Goal: Task Accomplishment & Management: Manage account settings

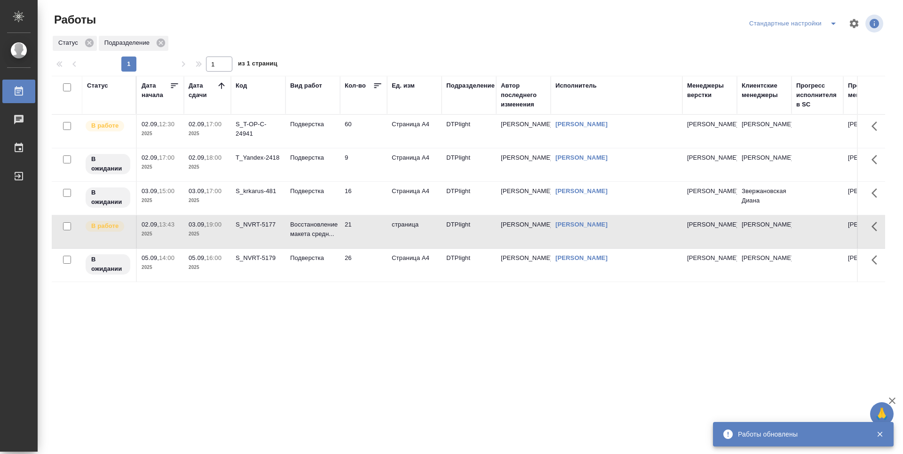
click at [251, 134] on div "S_T-OP-C-24941" at bounding box center [258, 129] width 45 height 19
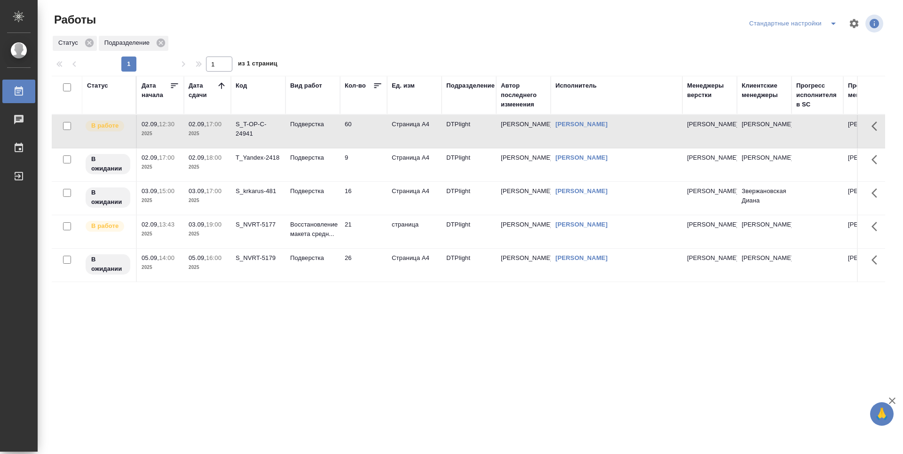
click at [364, 132] on td "60" at bounding box center [363, 131] width 47 height 33
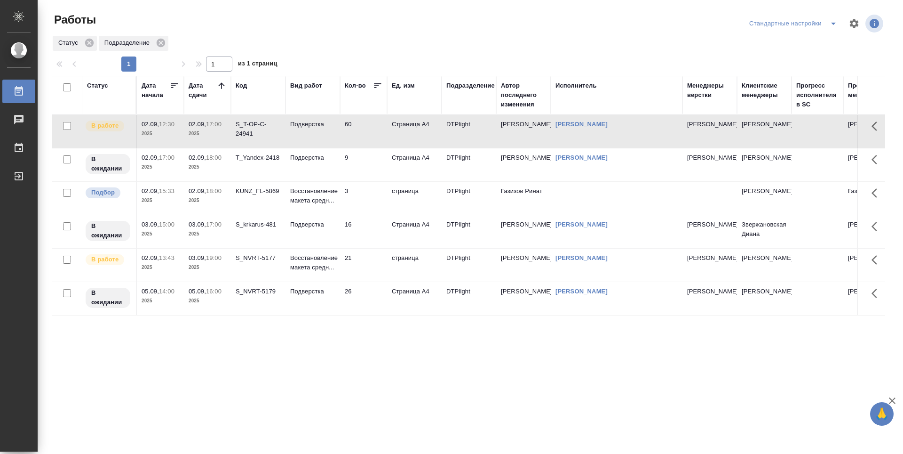
click at [319, 165] on td "Подверстка" at bounding box center [313, 164] width 55 height 33
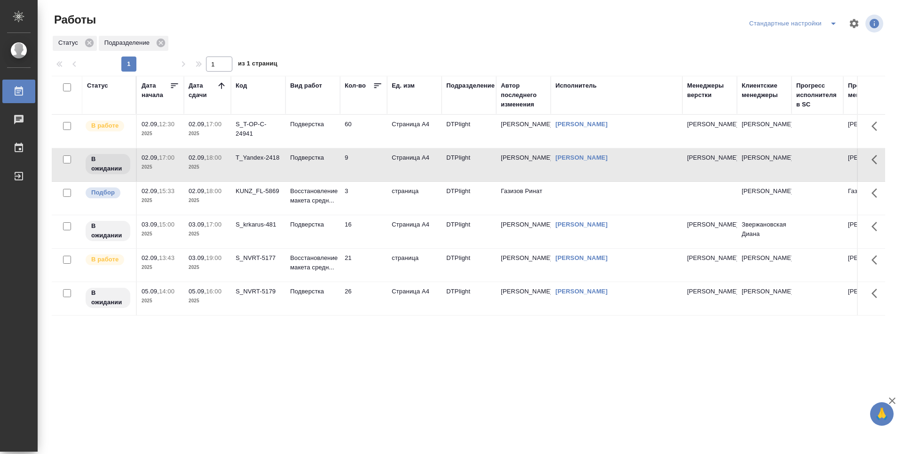
click at [317, 234] on td "Подверстка" at bounding box center [313, 231] width 55 height 33
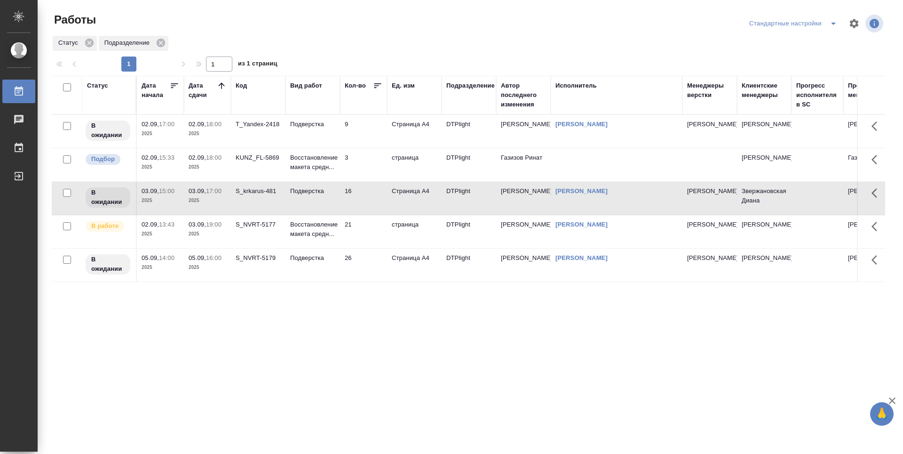
drag, startPoint x: 473, startPoint y: 323, endPoint x: 478, endPoint y: 319, distance: 6.0
click at [472, 323] on div "Статус Дата начала Дата сдачи Код Вид работ Кол-во Ед. изм Подразделение Автор …" at bounding box center [469, 245] width 834 height 339
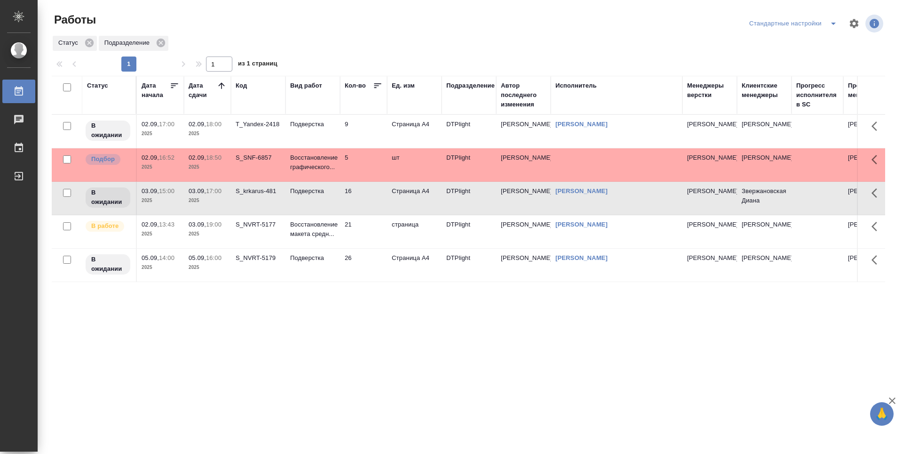
click at [365, 132] on td "9" at bounding box center [363, 131] width 47 height 33
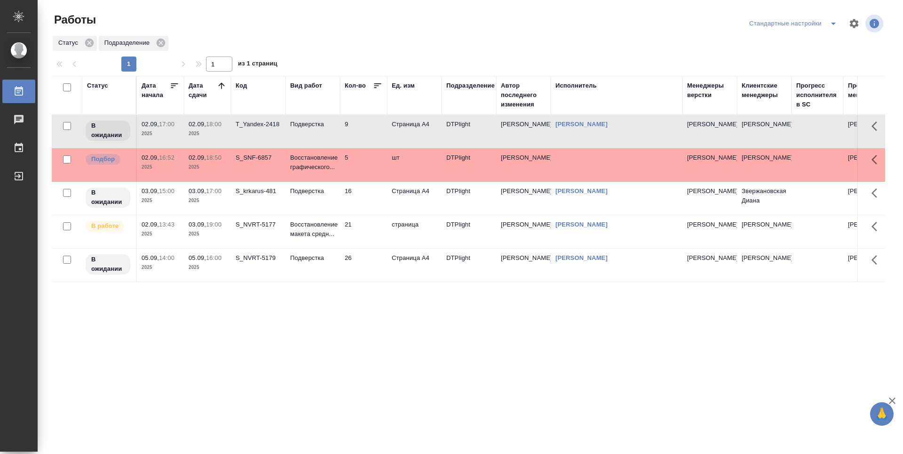
click at [365, 132] on td "9" at bounding box center [363, 131] width 47 height 33
click at [364, 176] on td "5" at bounding box center [363, 164] width 47 height 33
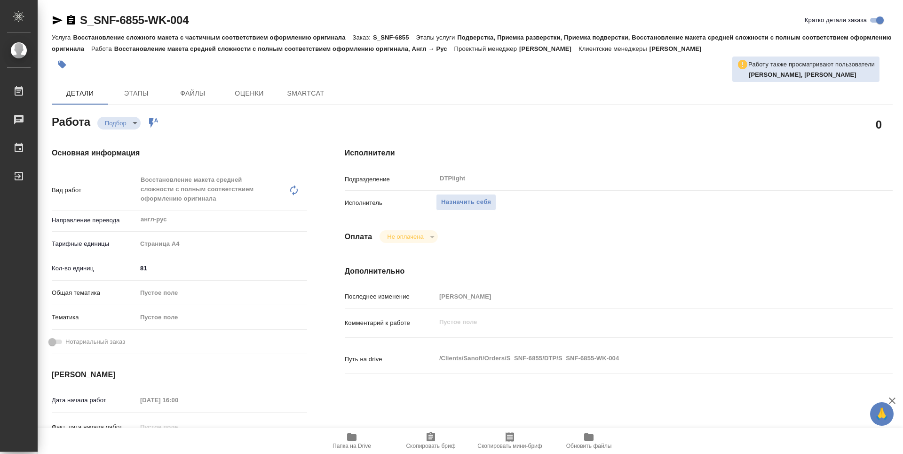
type textarea "x"
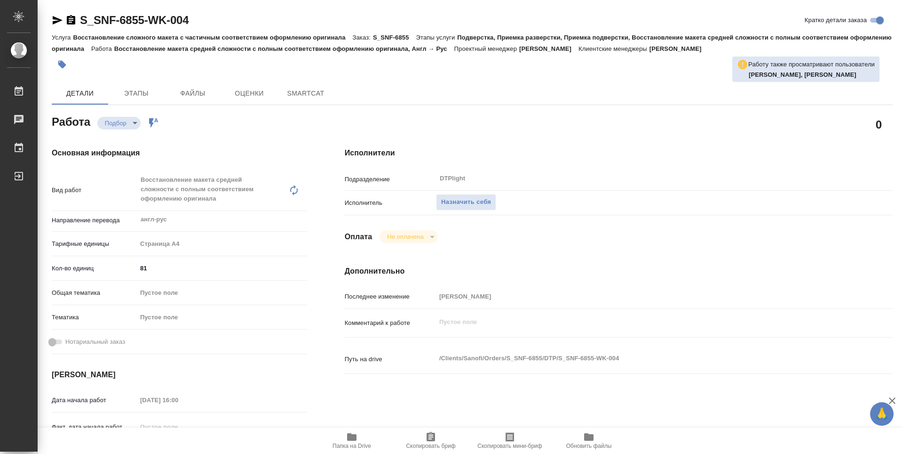
type textarea "x"
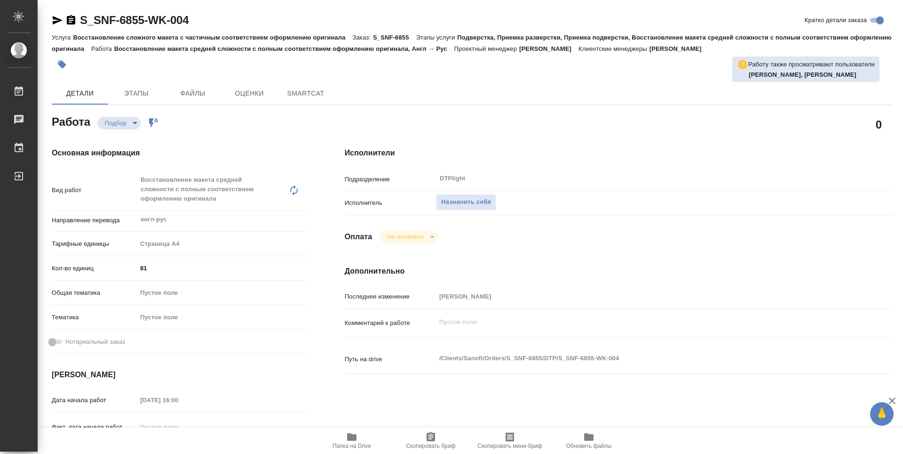
type textarea "x"
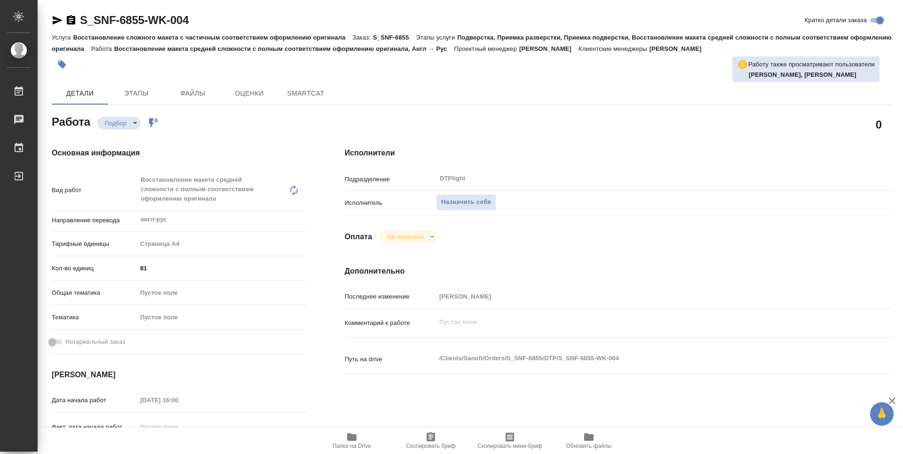
click at [359, 438] on span "Папка на Drive" at bounding box center [352, 440] width 68 height 18
type textarea "x"
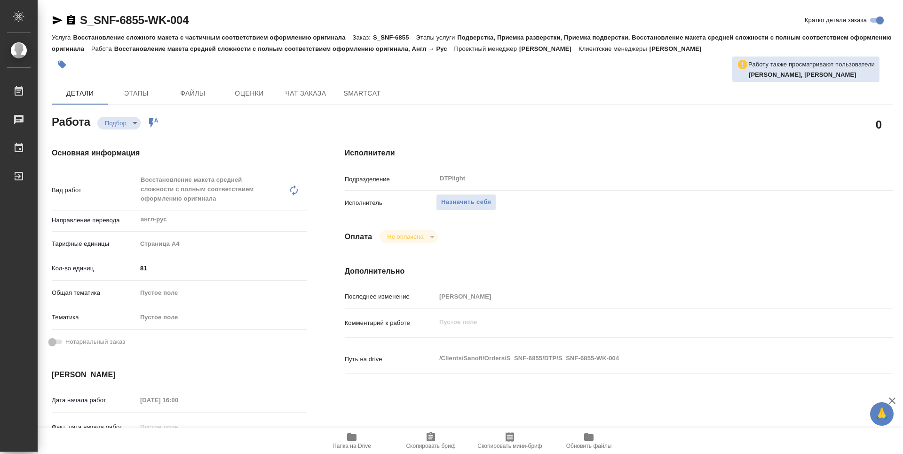
type textarea "x"
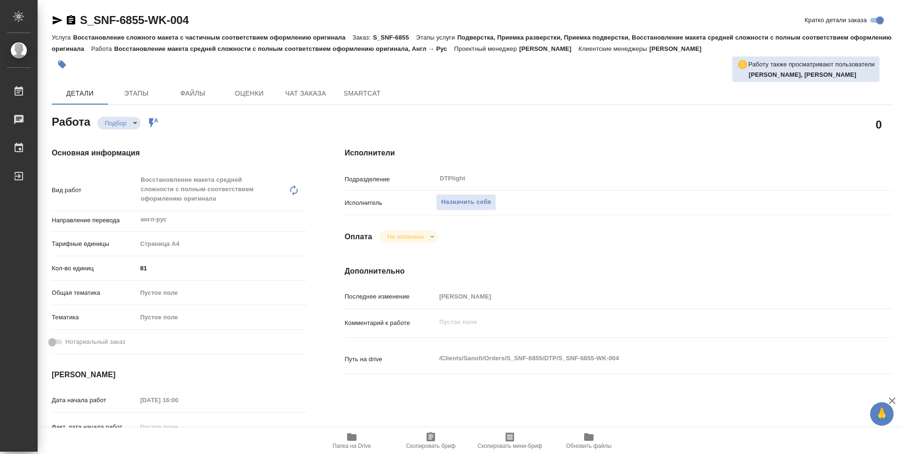
type textarea "x"
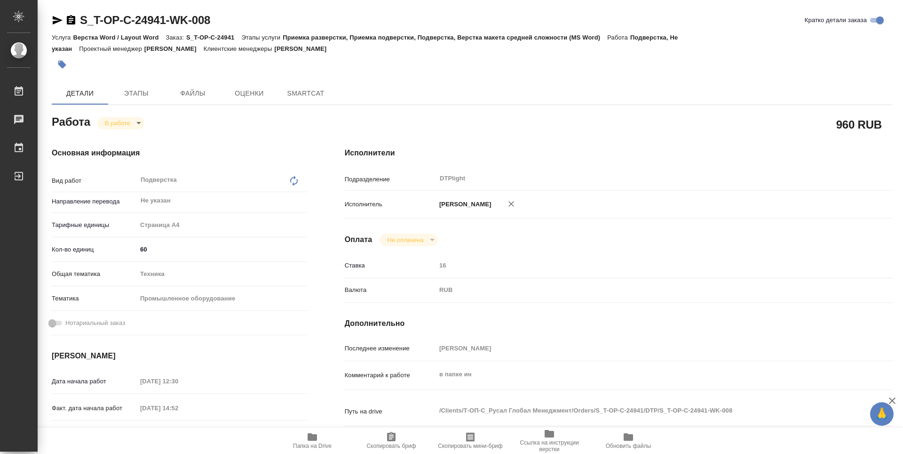
type textarea "x"
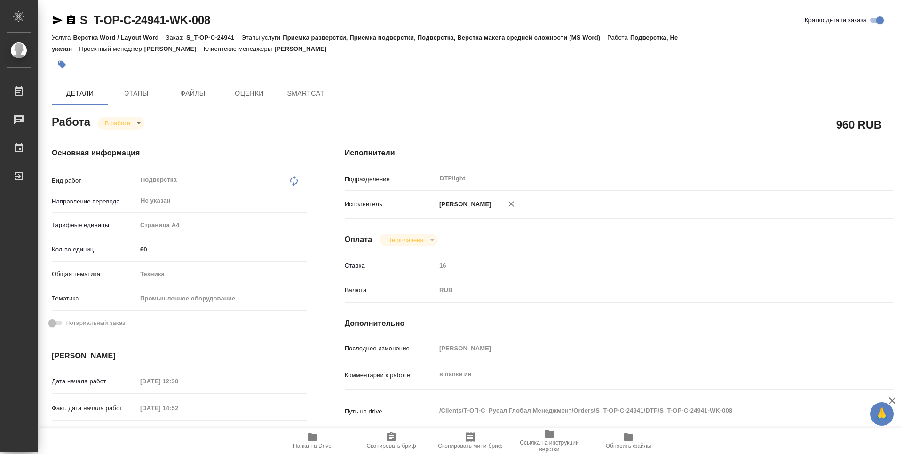
type textarea "x"
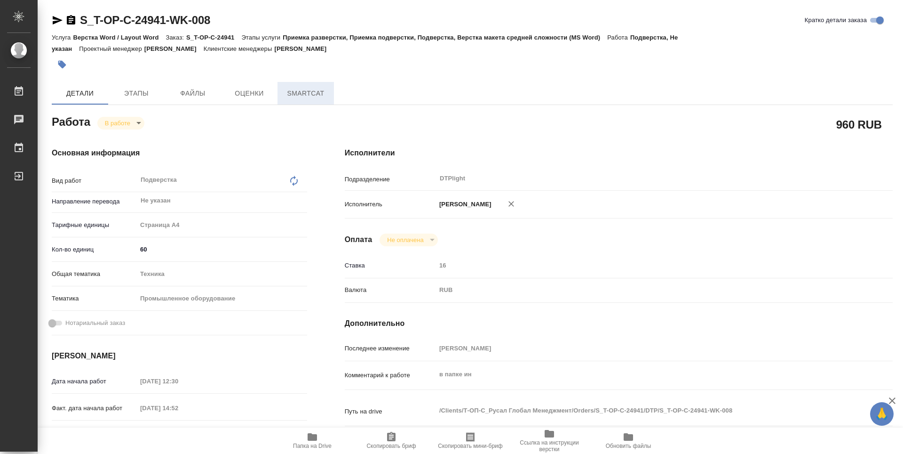
type textarea "x"
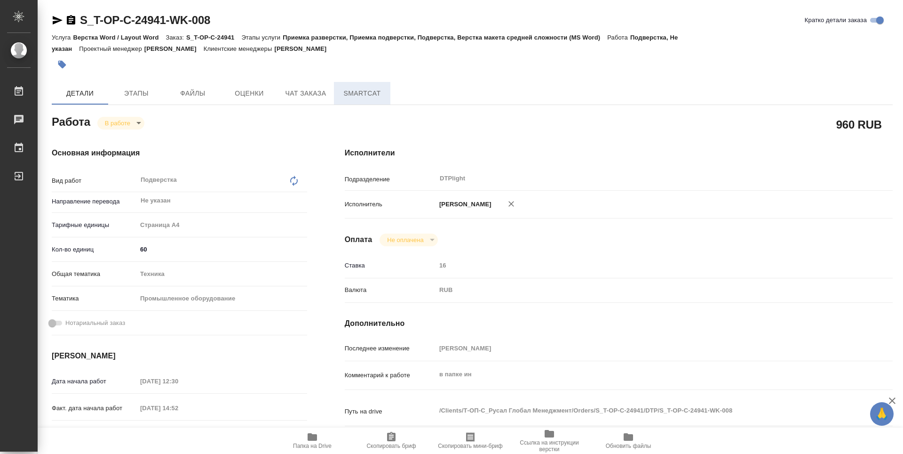
type textarea "x"
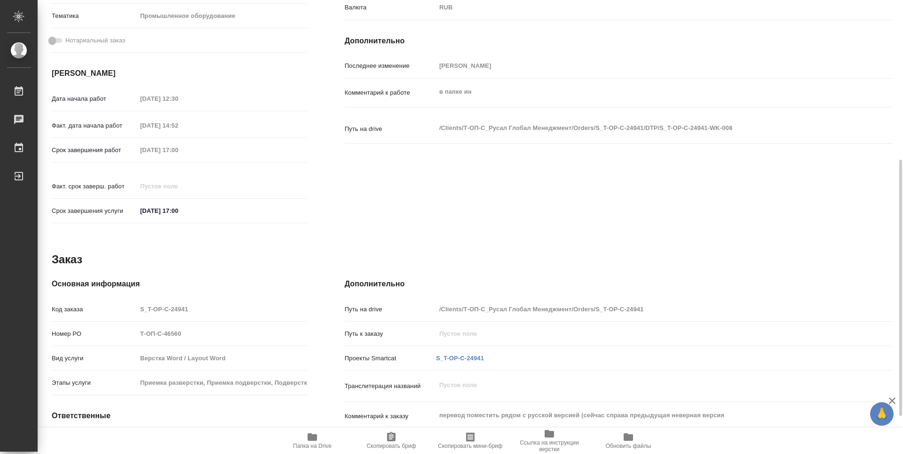
type textarea "x"
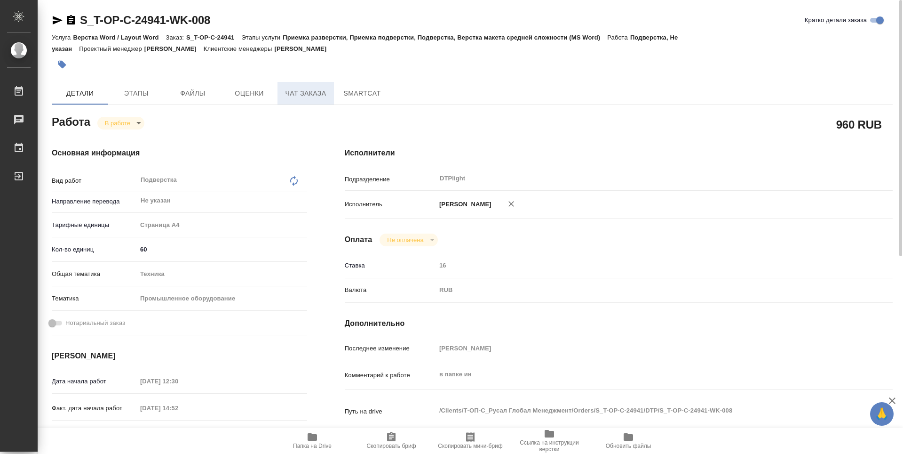
click at [315, 94] on span "Чат заказа" at bounding box center [305, 94] width 45 height 12
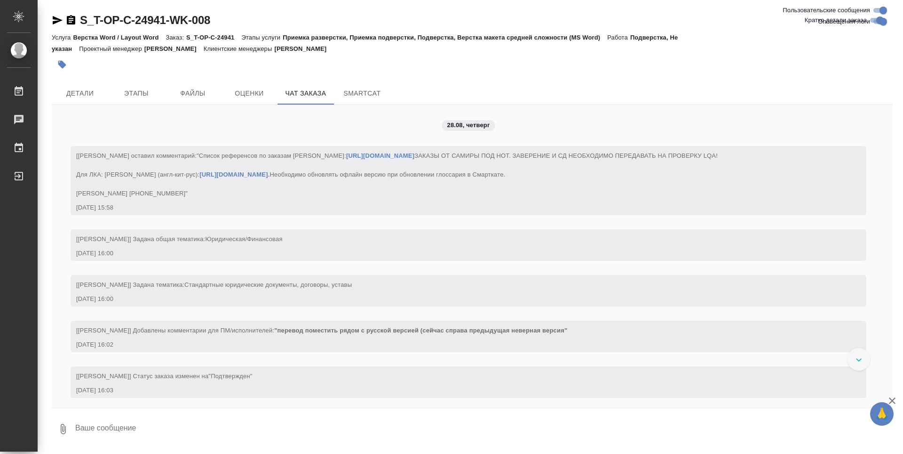
click at [751, 128] on div "28.08, четверг [Меньшикова Александра] Клиент оставил комментарий: "Список рефе…" at bounding box center [472, 256] width 841 height 303
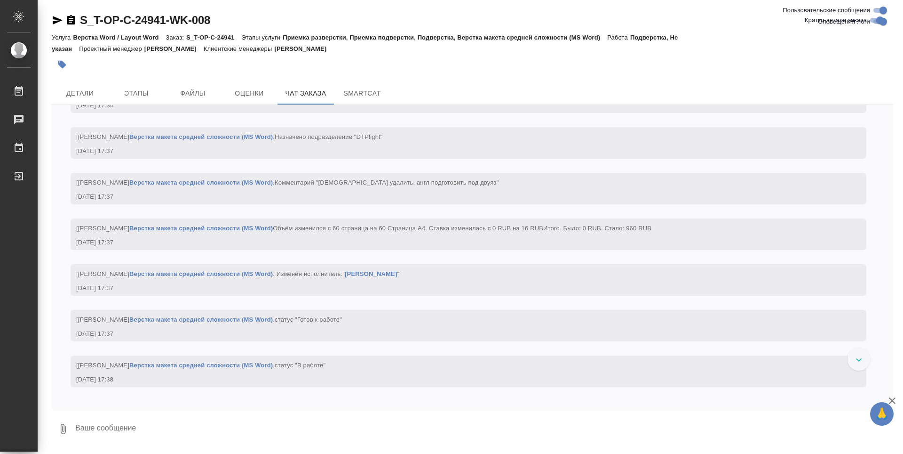
click at [488, 73] on div at bounding box center [332, 64] width 561 height 21
click at [273, 232] on link "Верстка макета средней сложности (MS Word)" at bounding box center [201, 227] width 144 height 7
click at [90, 90] on span "Детали" at bounding box center [79, 94] width 45 height 12
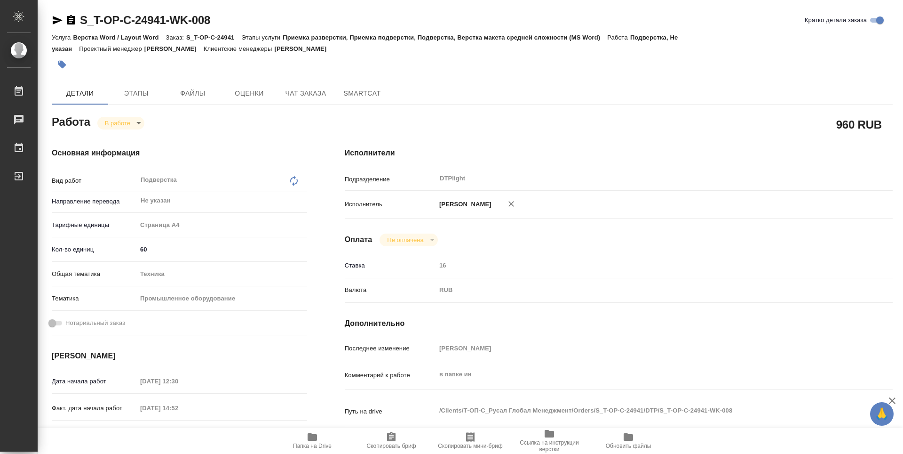
type textarea "x"
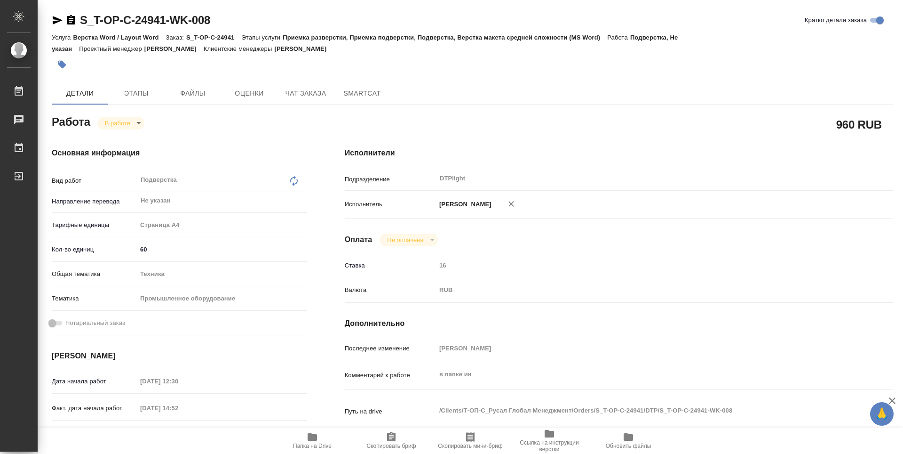
type textarea "x"
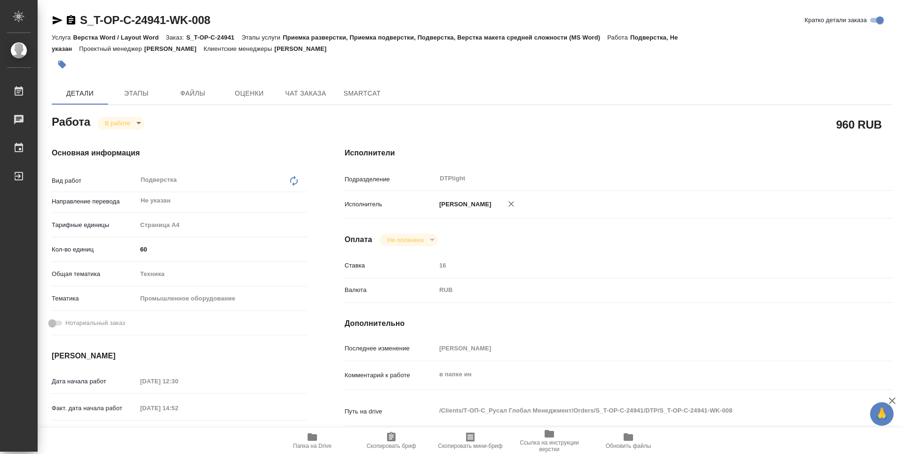
type textarea "x"
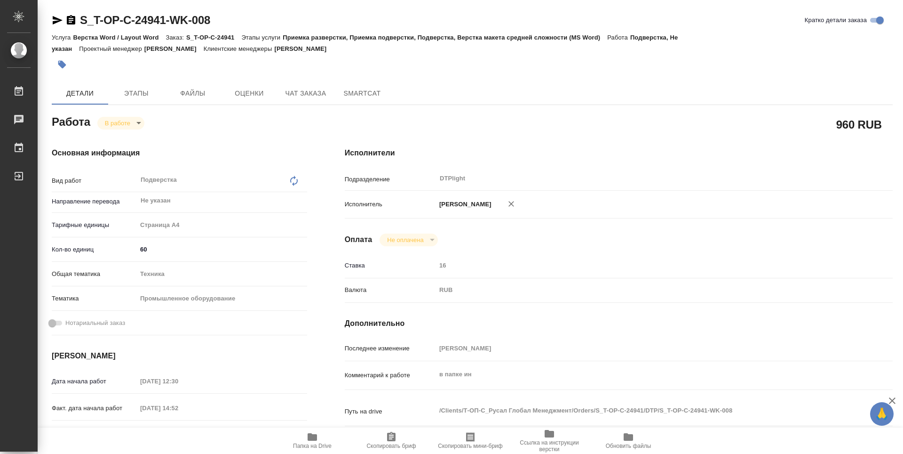
click at [57, 20] on icon "button" at bounding box center [58, 20] width 10 height 8
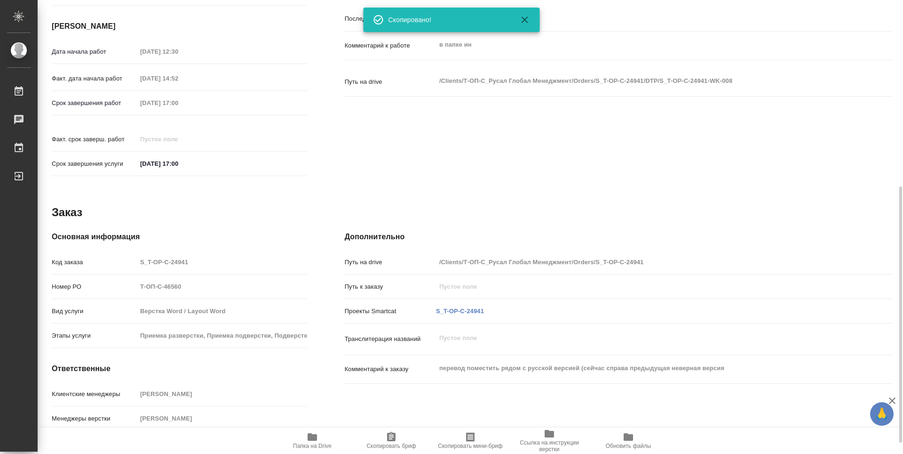
scroll to position [349, 0]
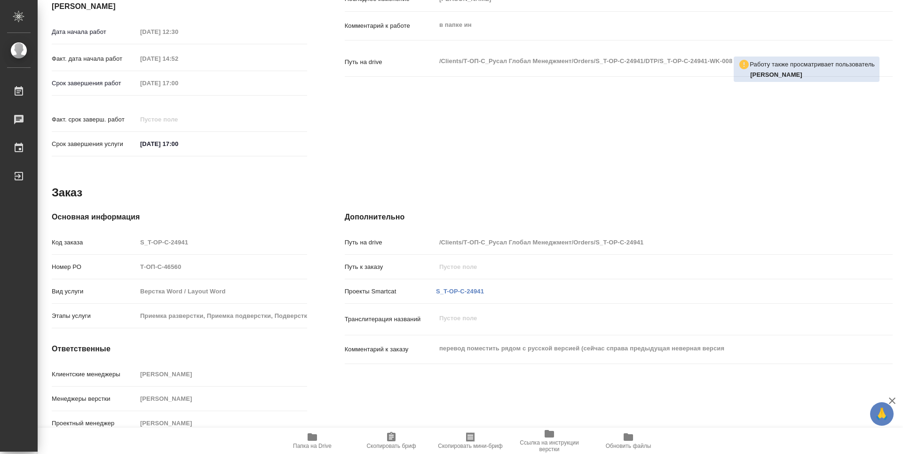
type textarea "x"
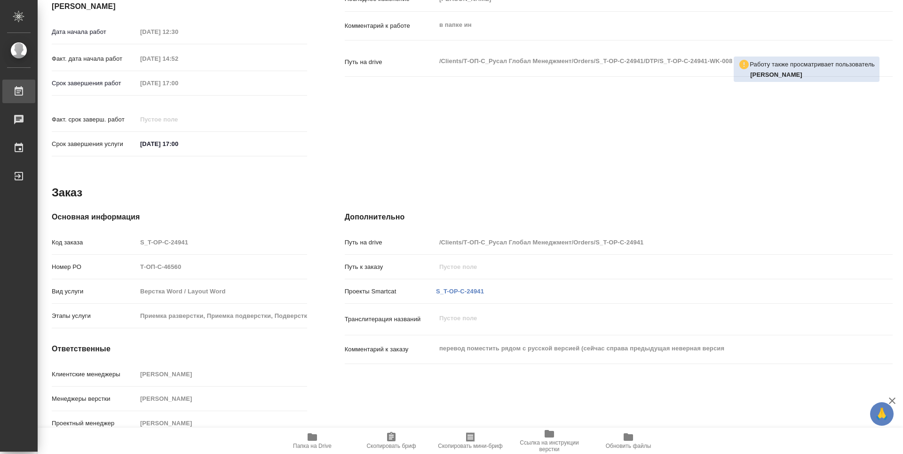
type textarea "x"
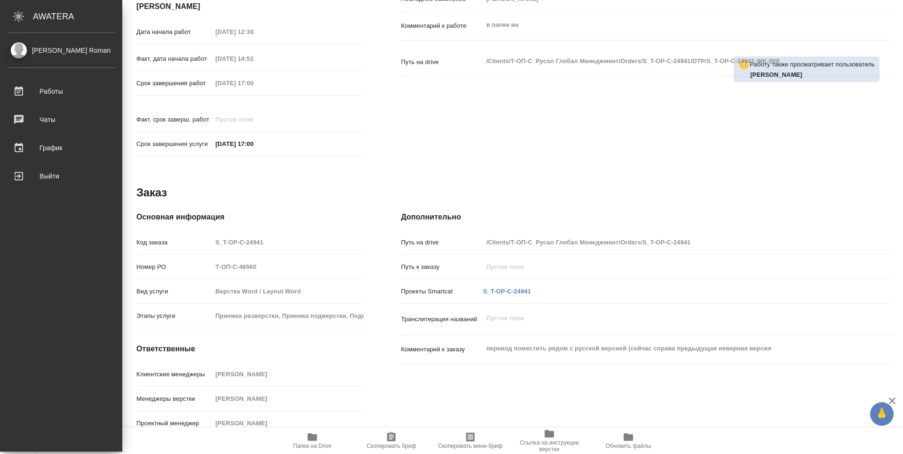
type textarea "x"
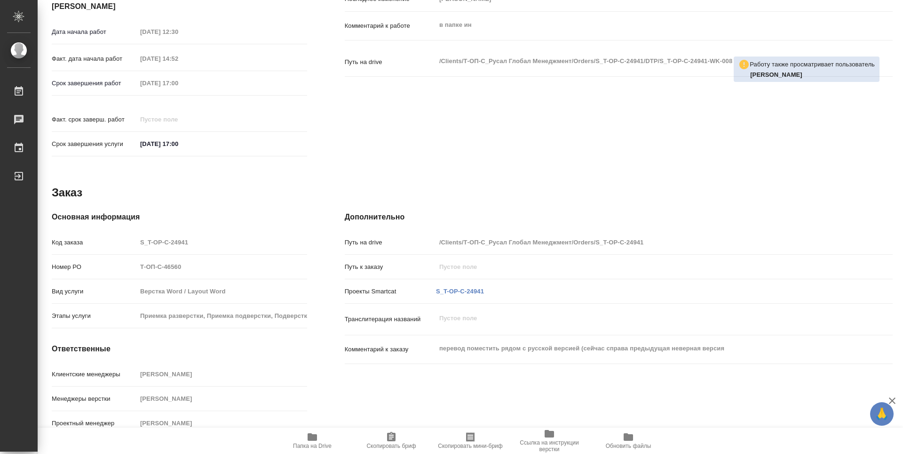
type textarea "x"
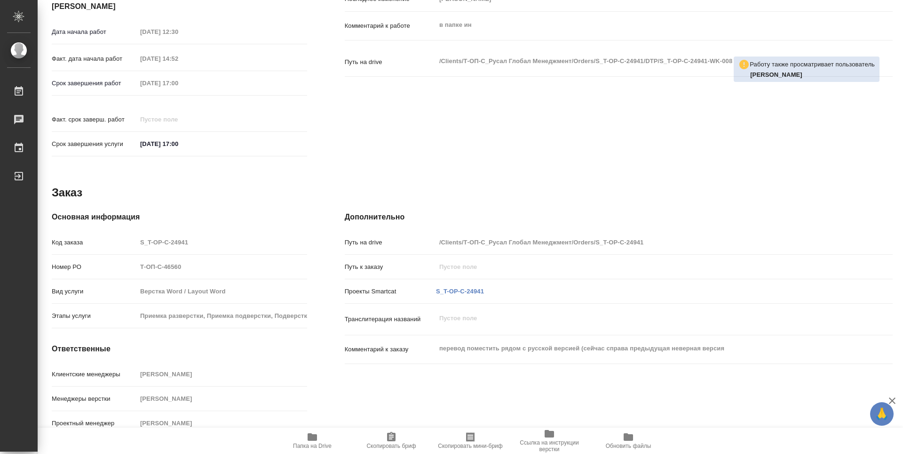
type textarea "x"
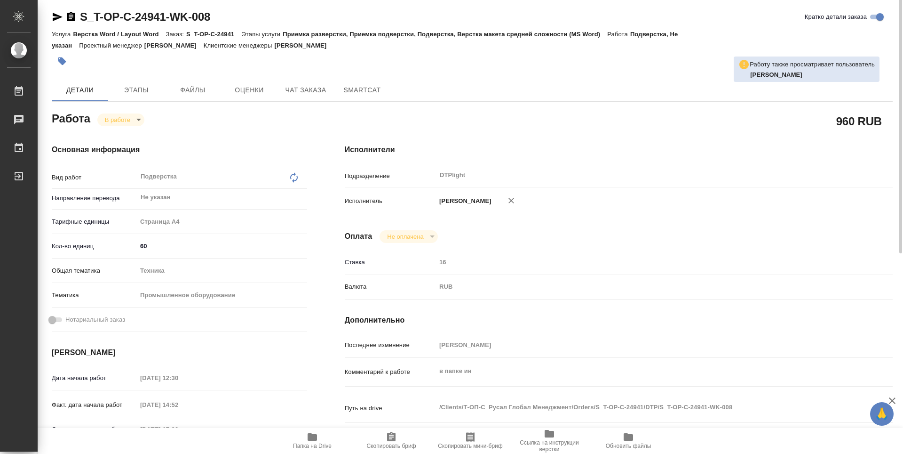
scroll to position [0, 0]
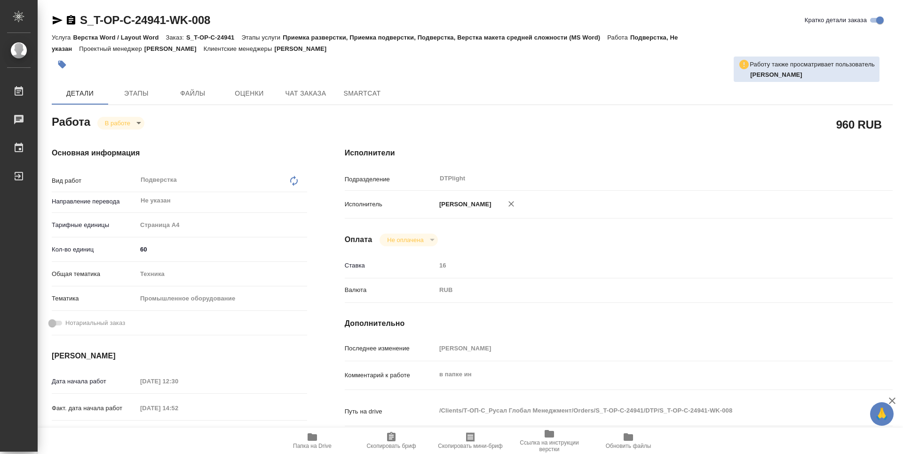
click at [309, 434] on icon "button" at bounding box center [312, 437] width 9 height 8
click at [71, 19] on icon "button" at bounding box center [71, 19] width 8 height 9
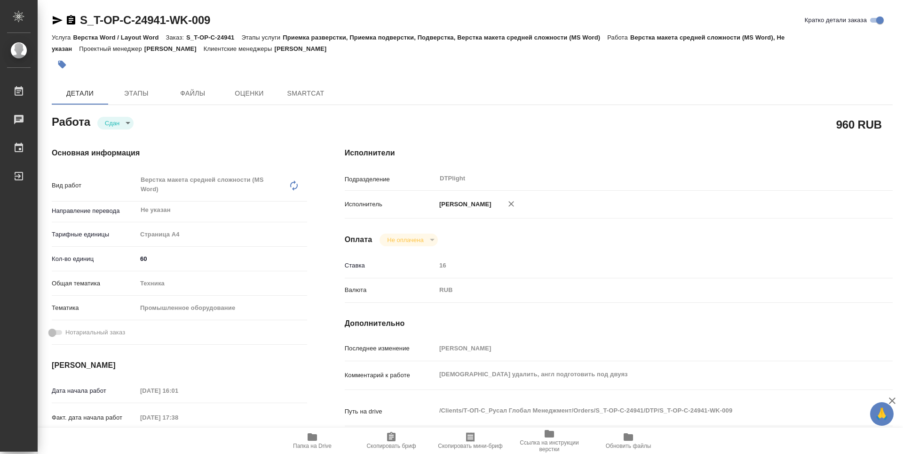
type textarea "x"
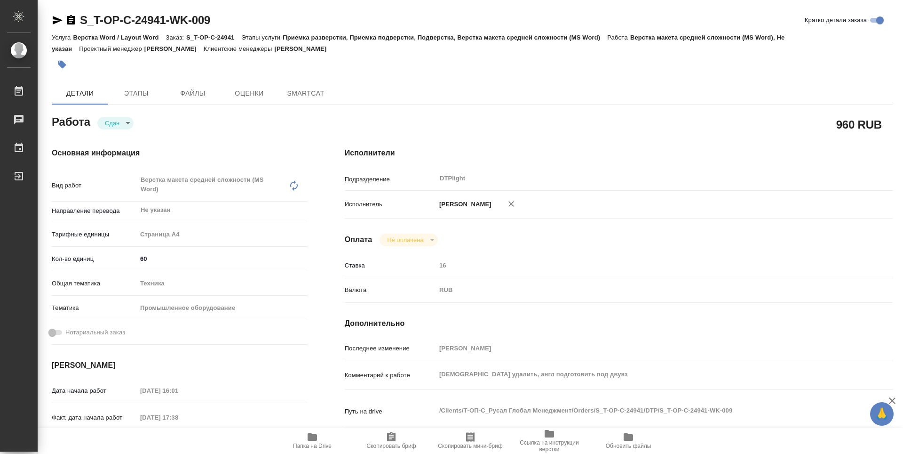
type textarea "x"
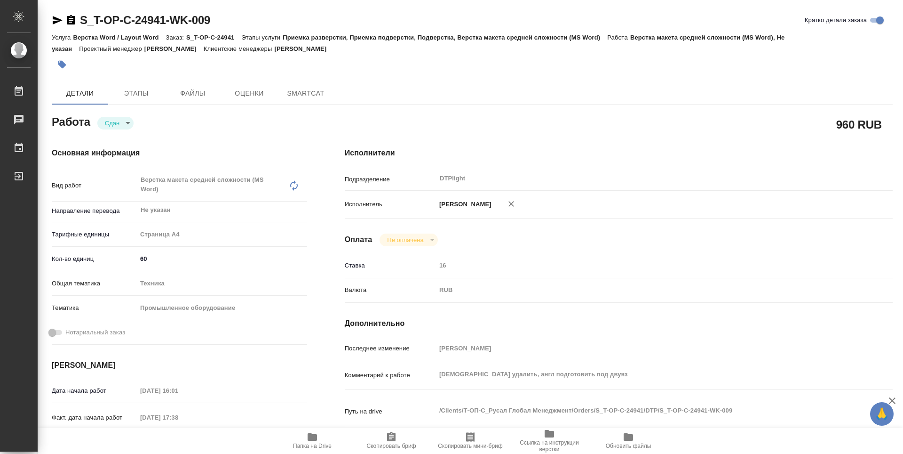
type textarea "x"
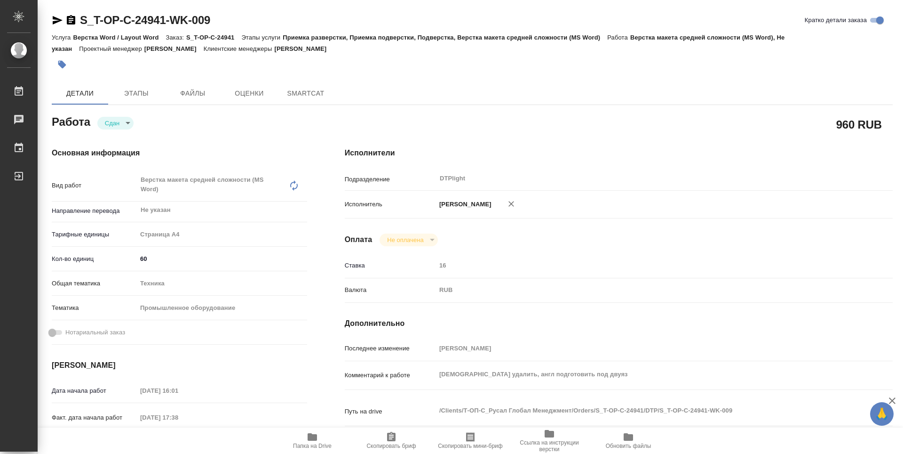
type textarea "x"
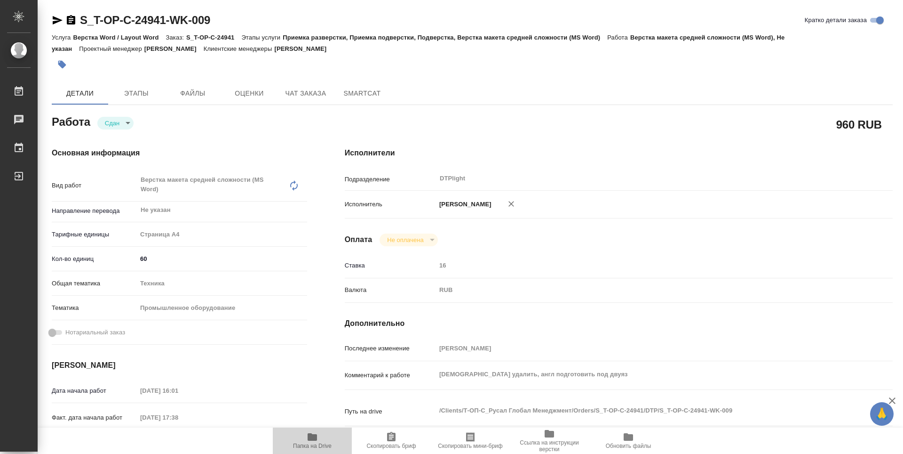
click at [308, 438] on icon "button" at bounding box center [312, 437] width 9 height 8
type textarea "x"
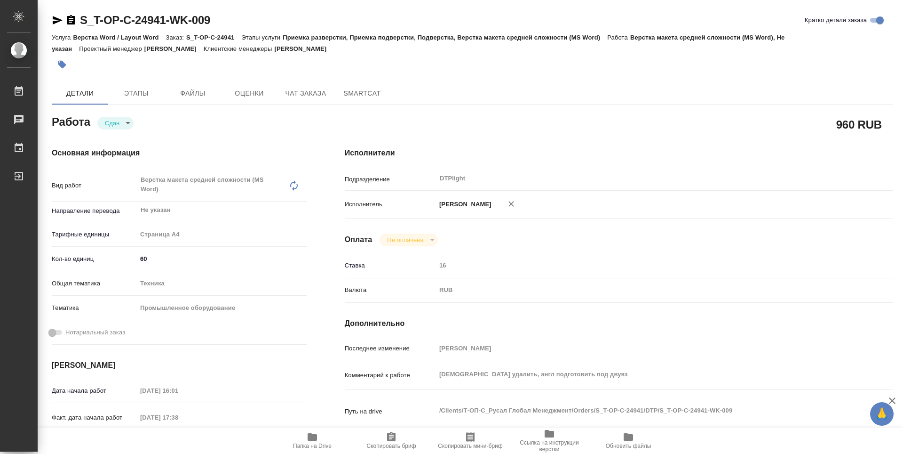
type textarea "x"
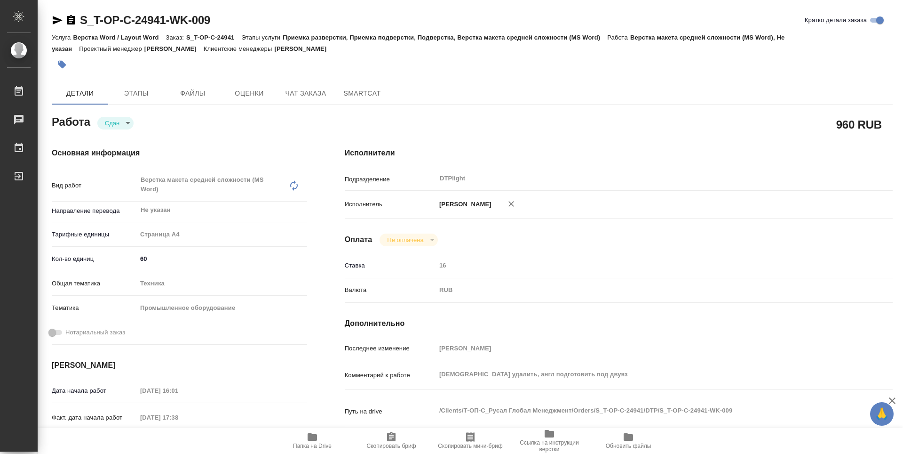
type textarea "x"
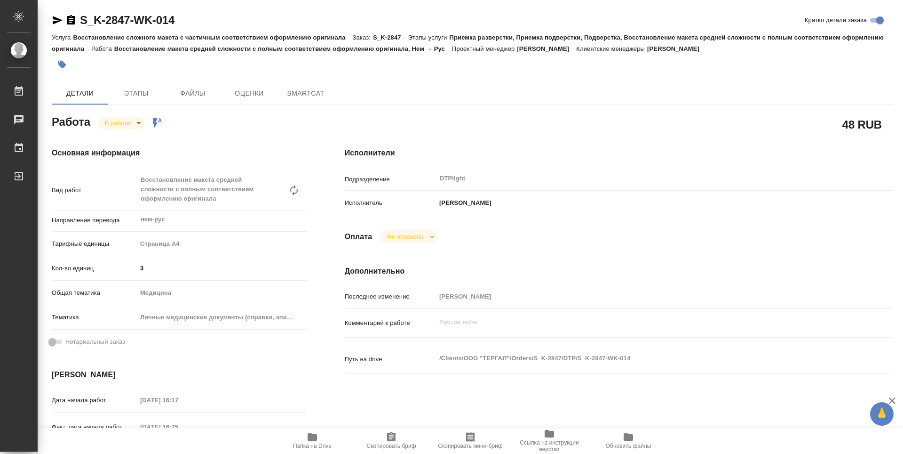
type textarea "x"
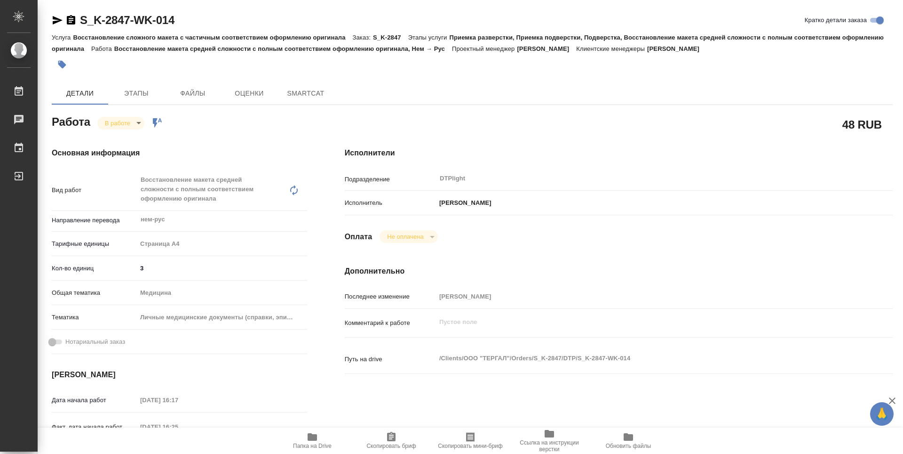
type textarea "x"
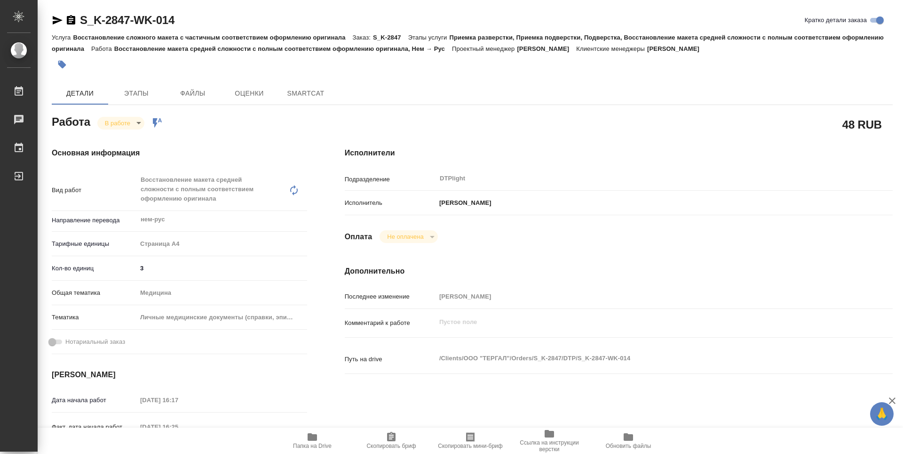
type textarea "x"
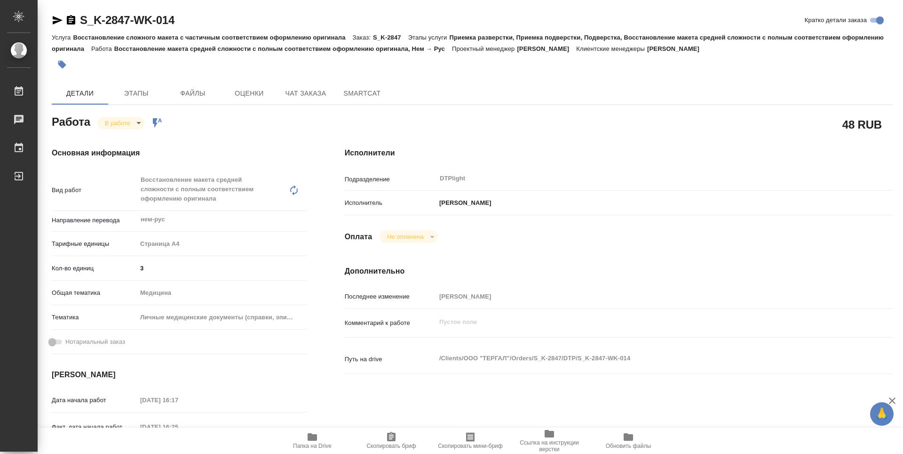
type textarea "x"
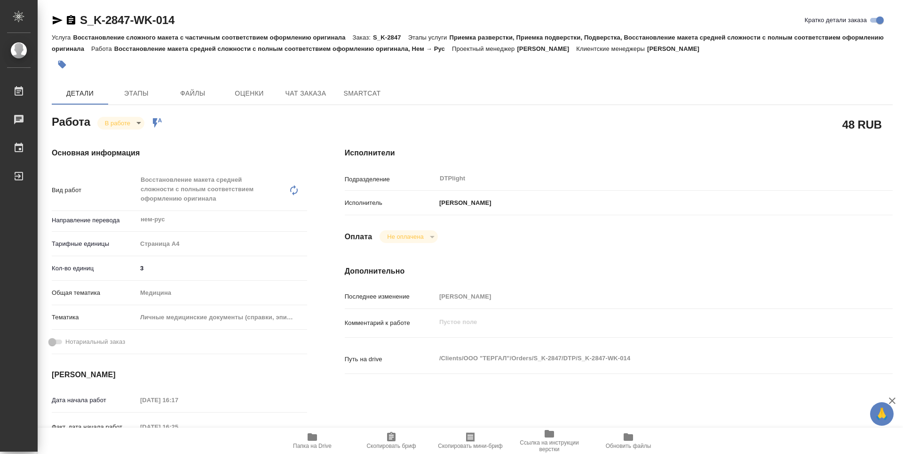
type textarea "x"
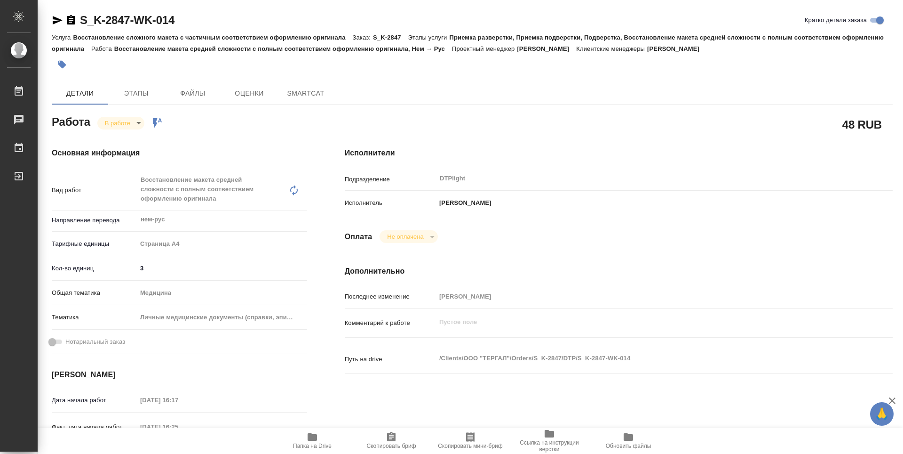
type textarea "x"
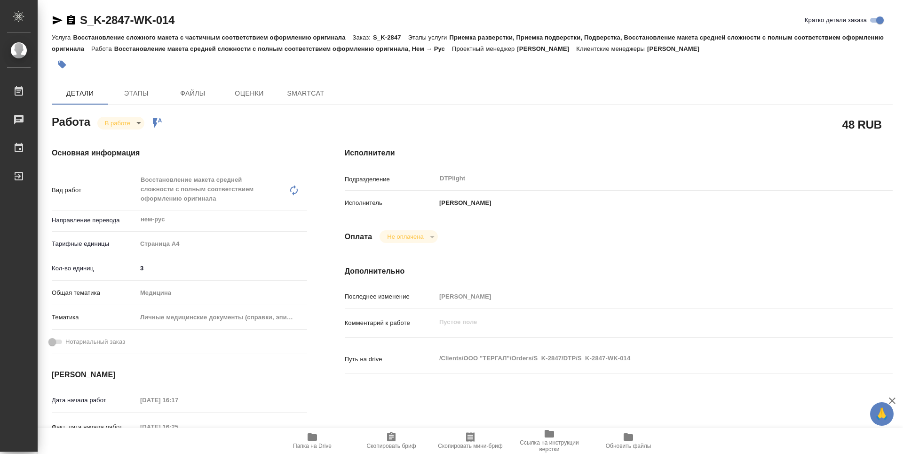
type textarea "x"
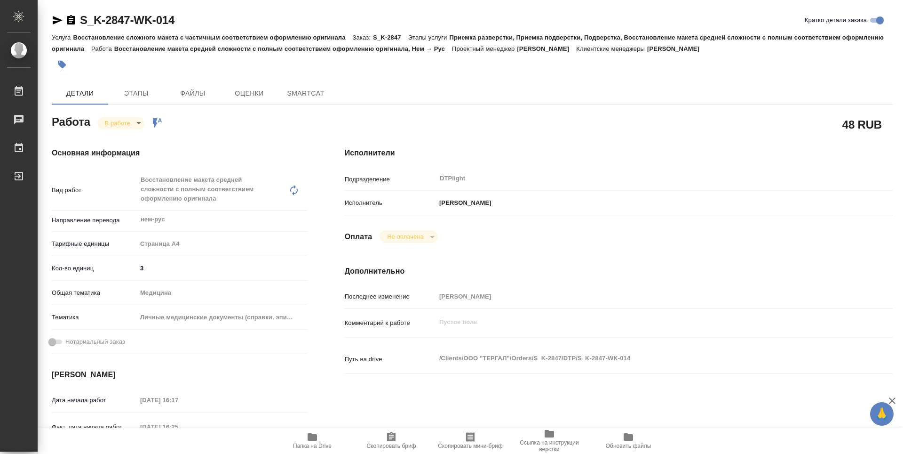
type textarea "x"
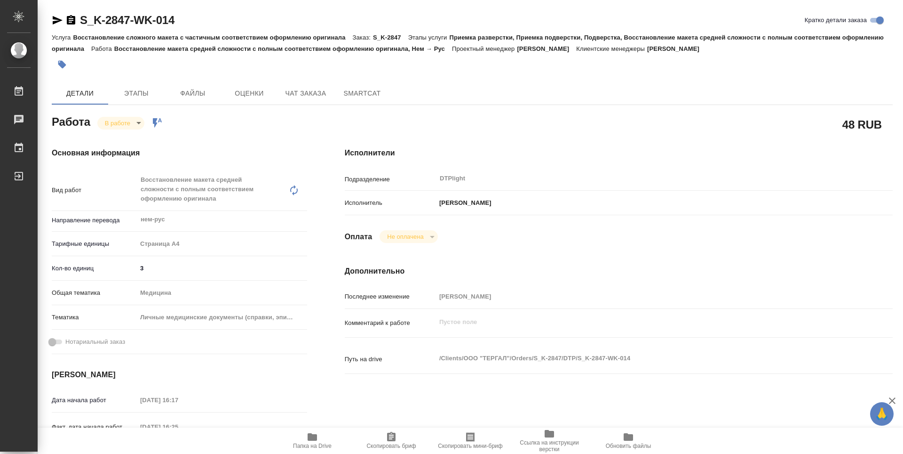
type textarea "x"
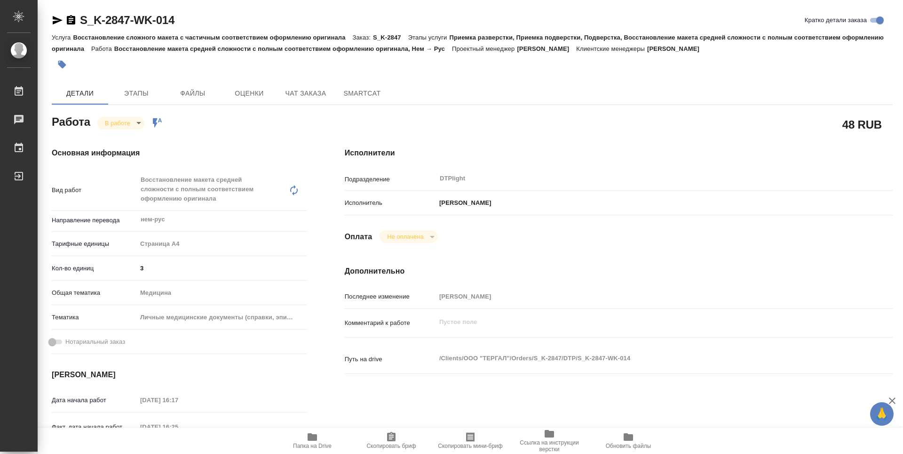
type textarea "x"
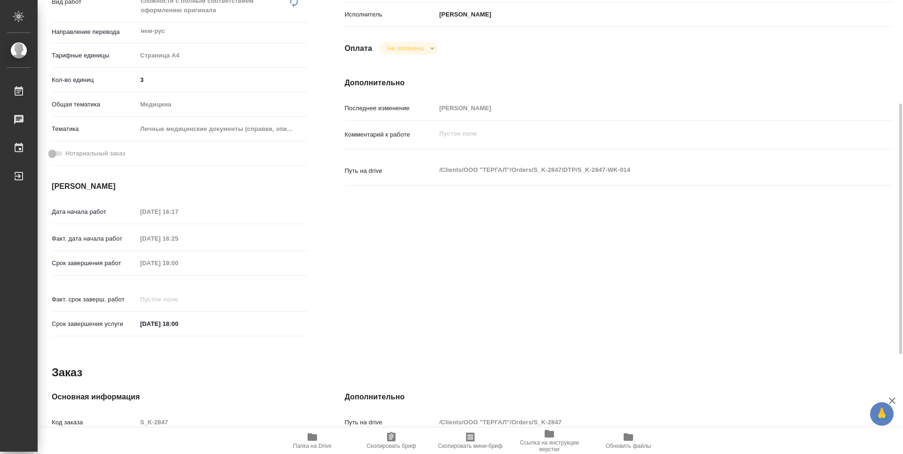
scroll to position [368, 0]
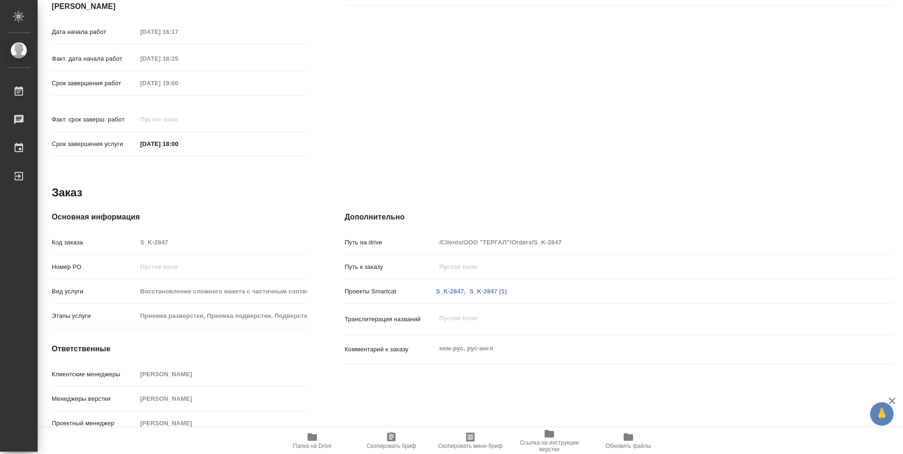
type textarea "x"
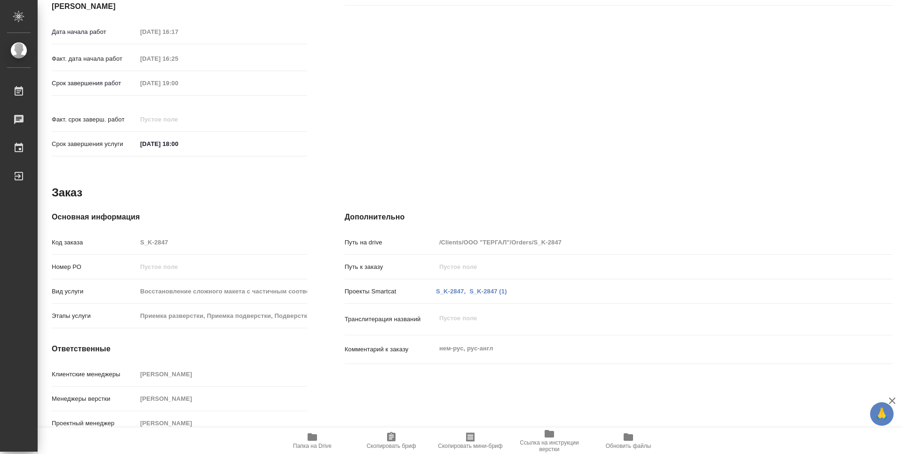
type textarea "x"
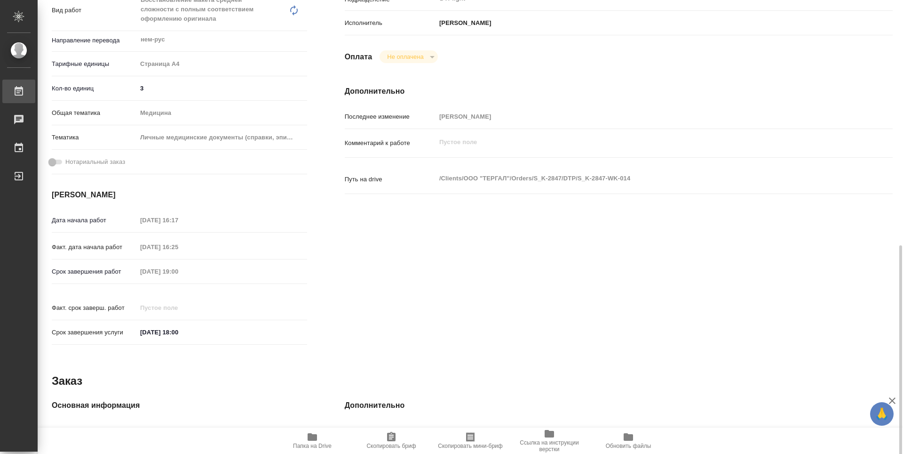
type textarea "x"
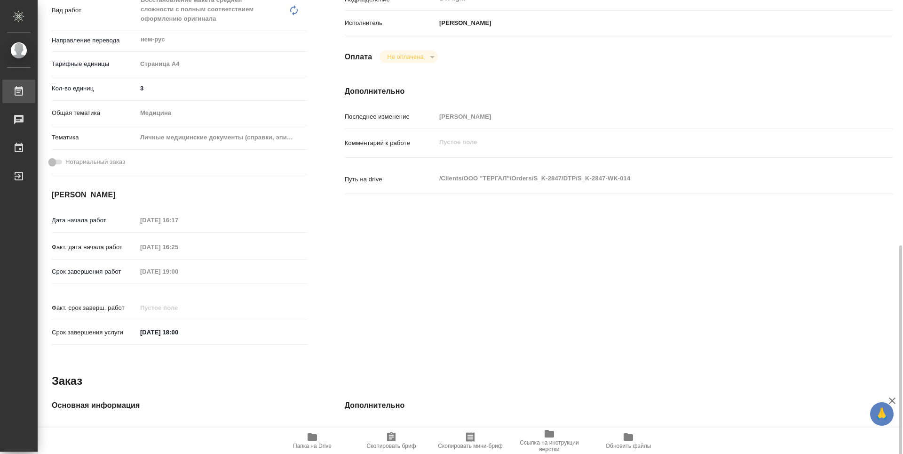
scroll to position [133, 0]
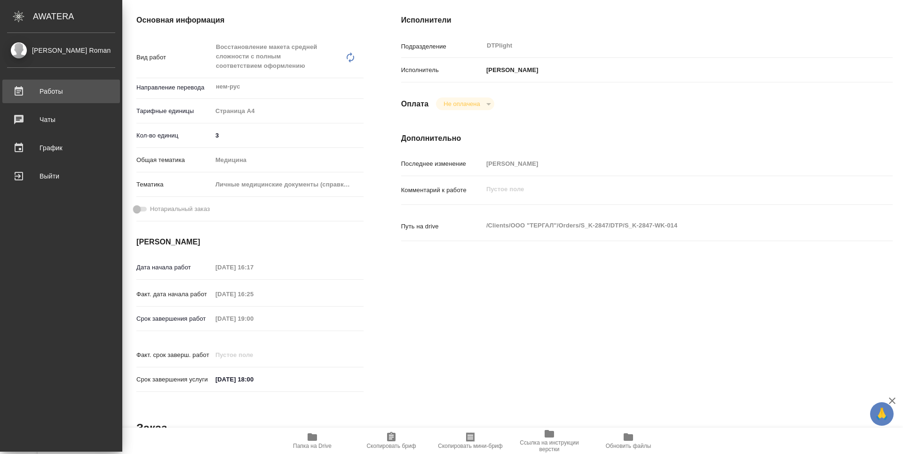
click at [44, 88] on div "Работы" at bounding box center [61, 91] width 108 height 14
type textarea "x"
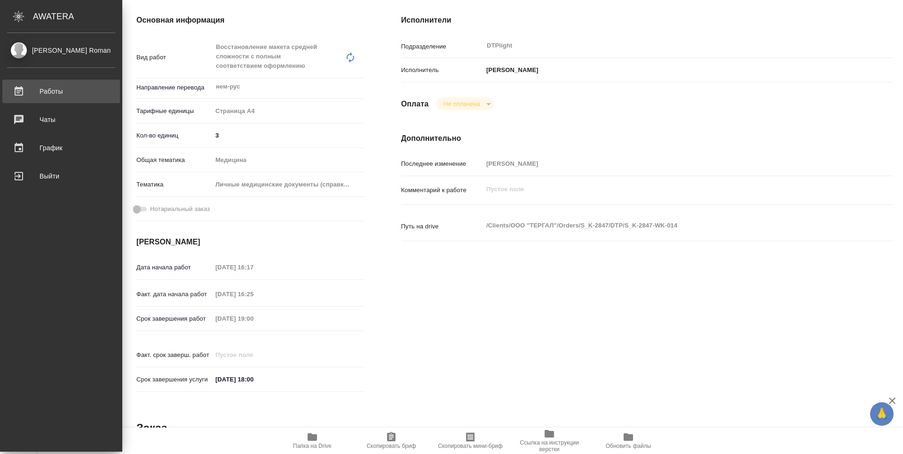
type textarea "x"
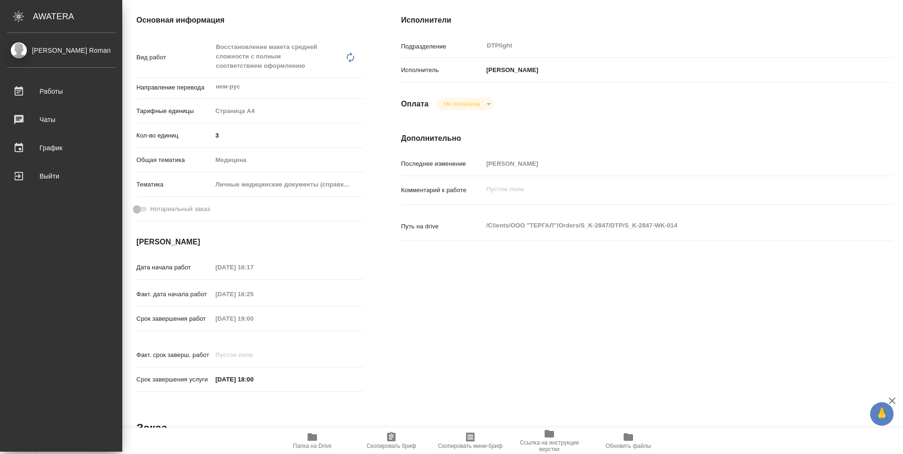
type textarea "x"
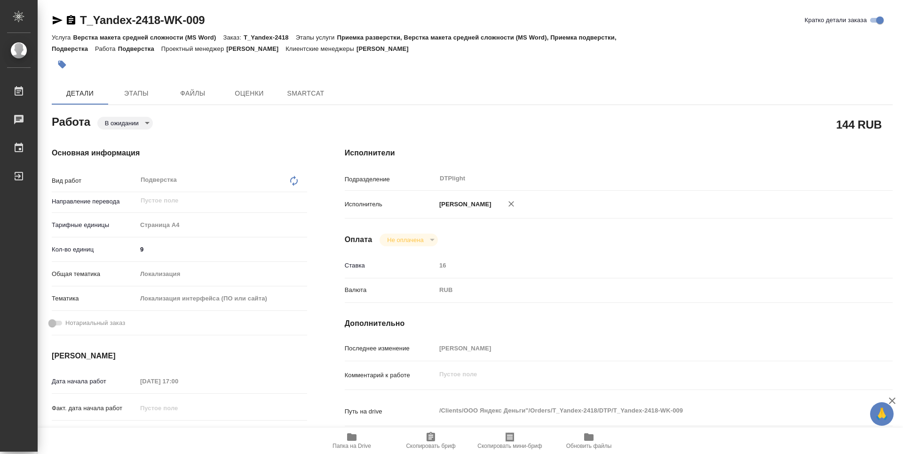
type textarea "x"
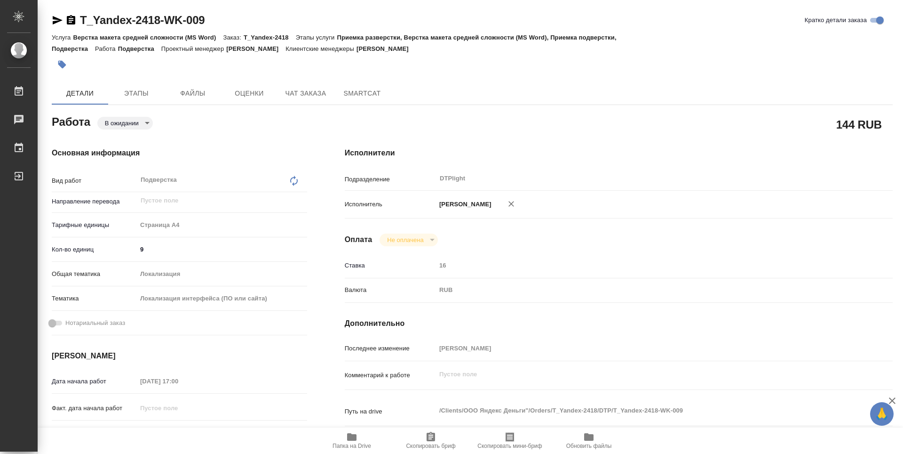
type textarea "x"
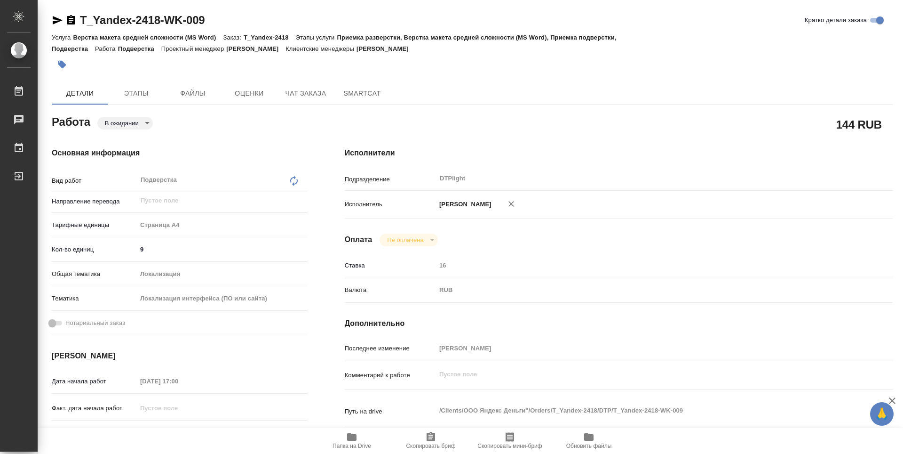
type textarea "x"
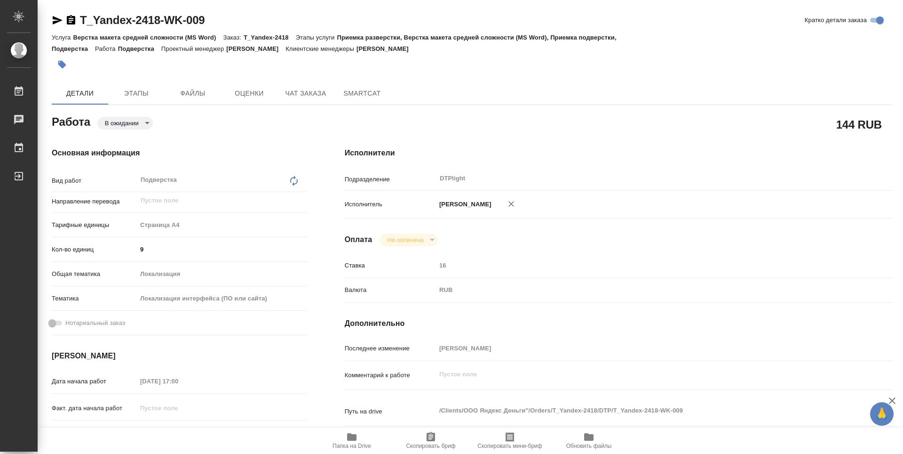
type textarea "x"
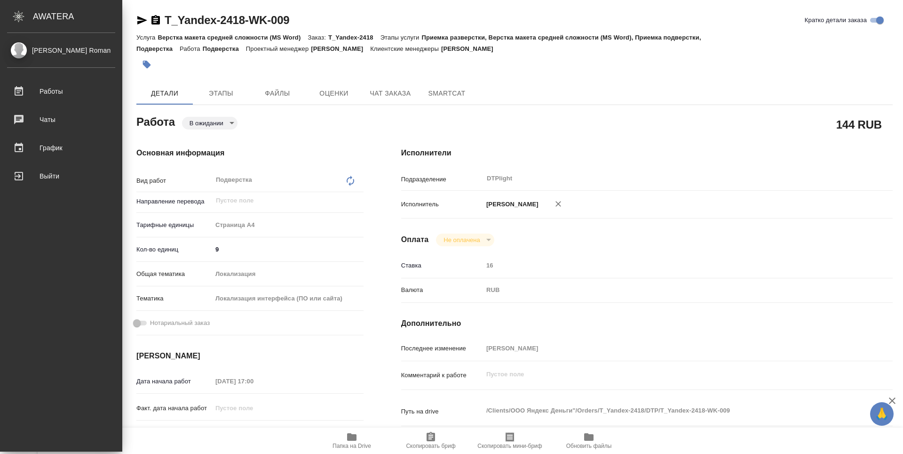
type textarea "x"
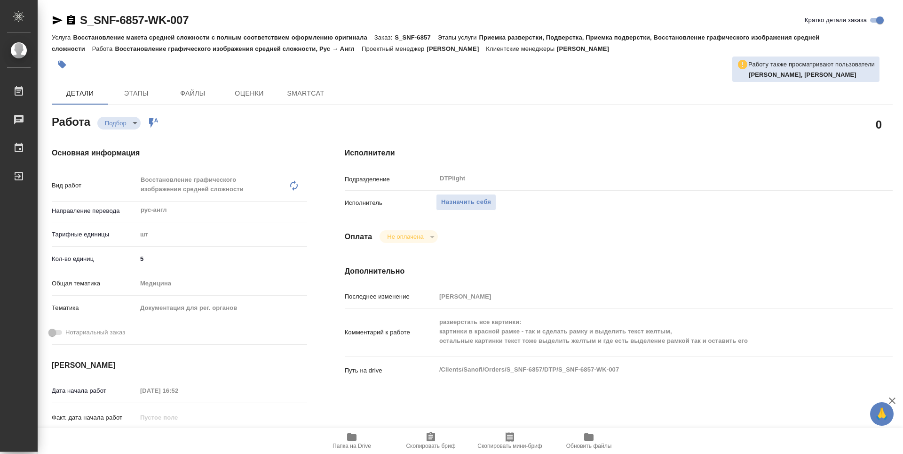
type textarea "x"
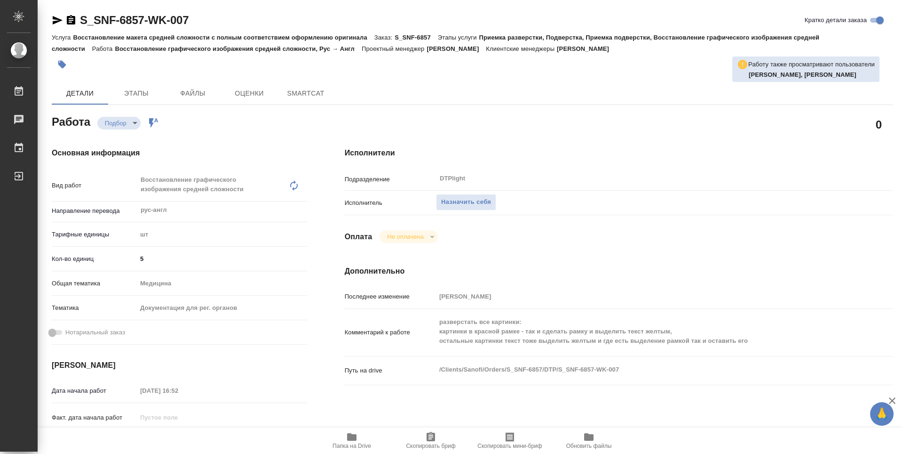
type textarea "x"
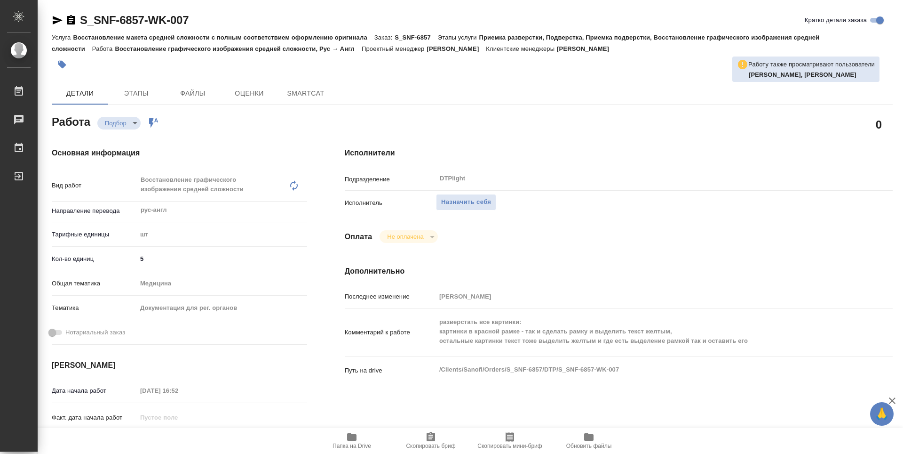
type textarea "x"
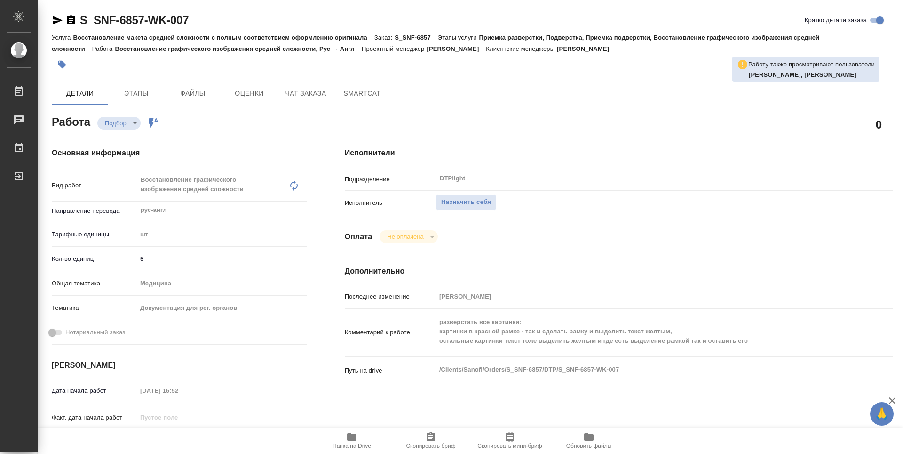
type textarea "x"
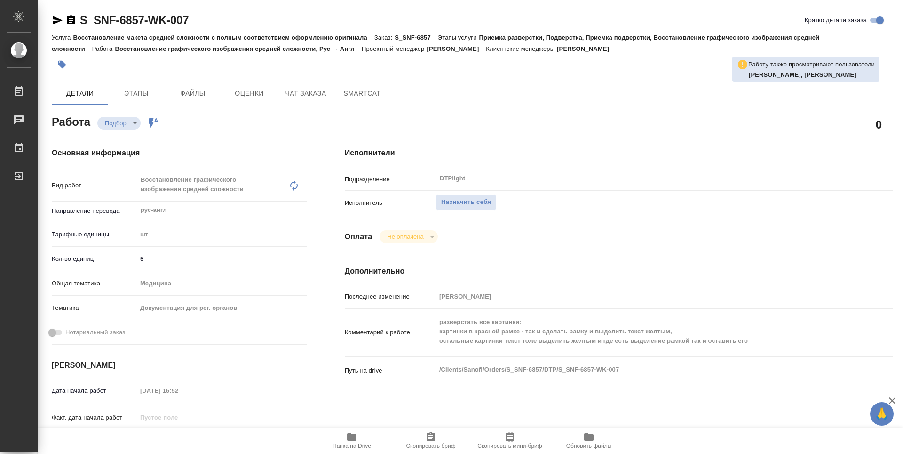
type textarea "x"
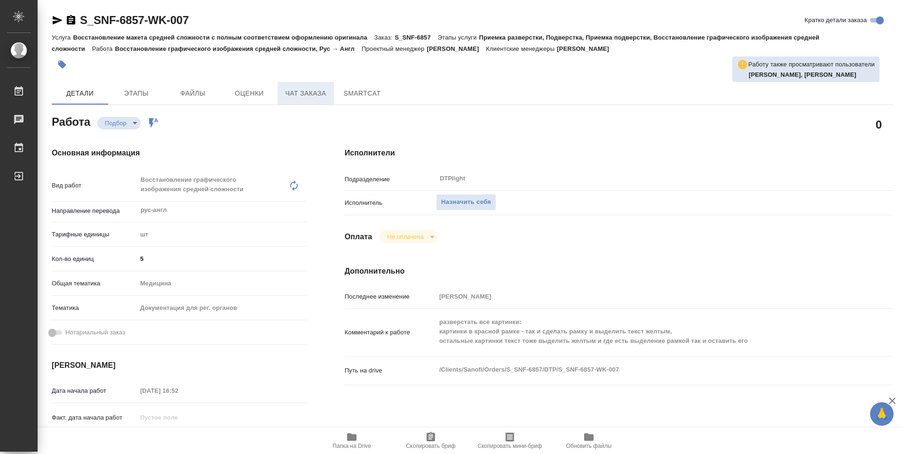
click at [301, 91] on span "Чат заказа" at bounding box center [305, 94] width 45 height 12
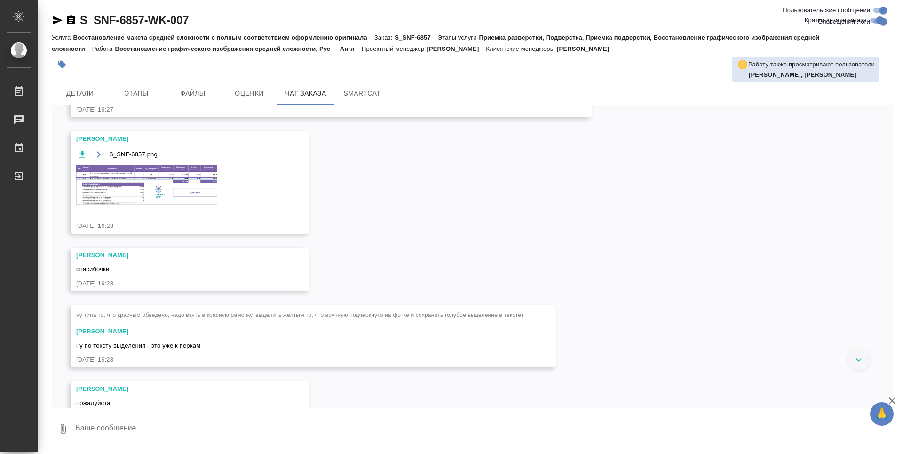
scroll to position [813, 0]
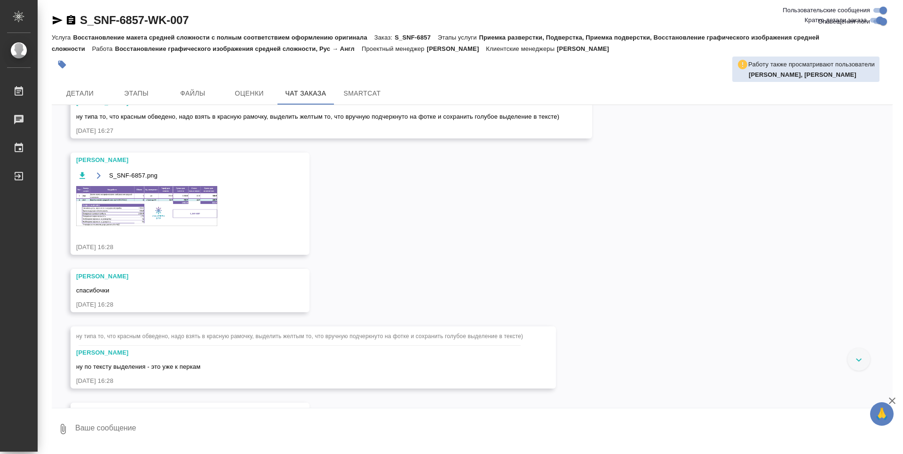
click at [120, 226] on img at bounding box center [146, 206] width 141 height 40
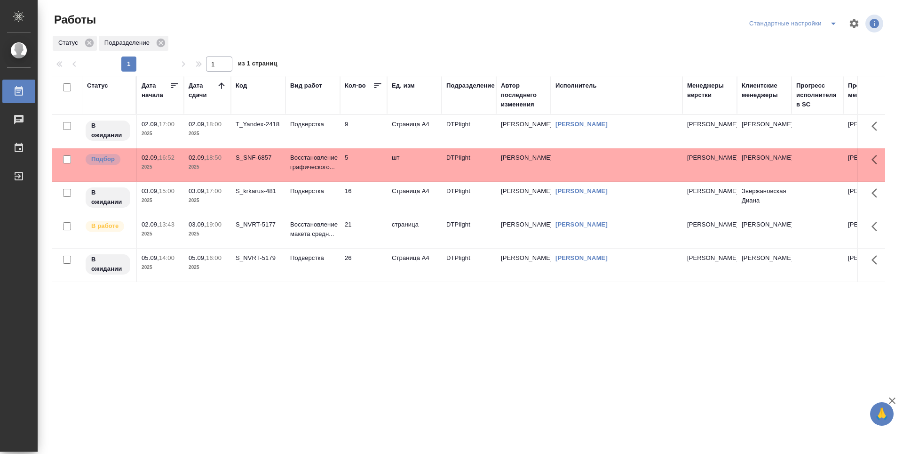
click at [442, 359] on div "Статус Дата начала Дата сдачи Код Вид работ Кол-во Ед. изм Подразделение Автор …" at bounding box center [469, 245] width 834 height 339
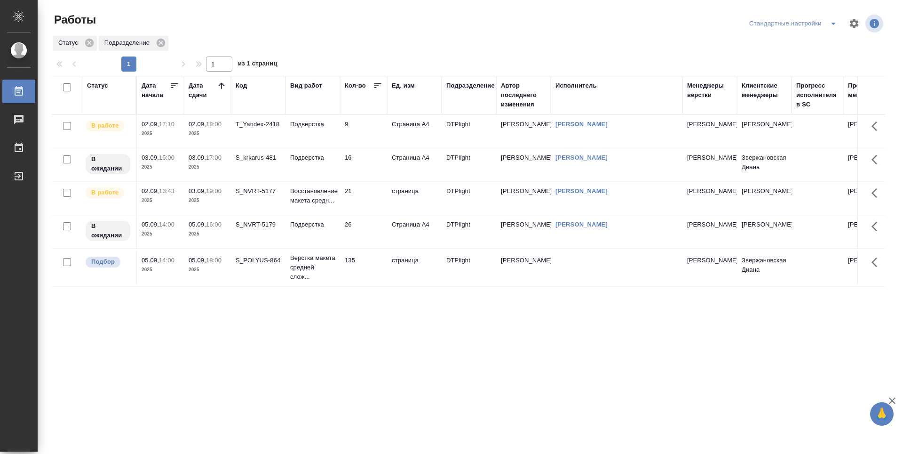
click at [368, 263] on td "135" at bounding box center [363, 267] width 47 height 33
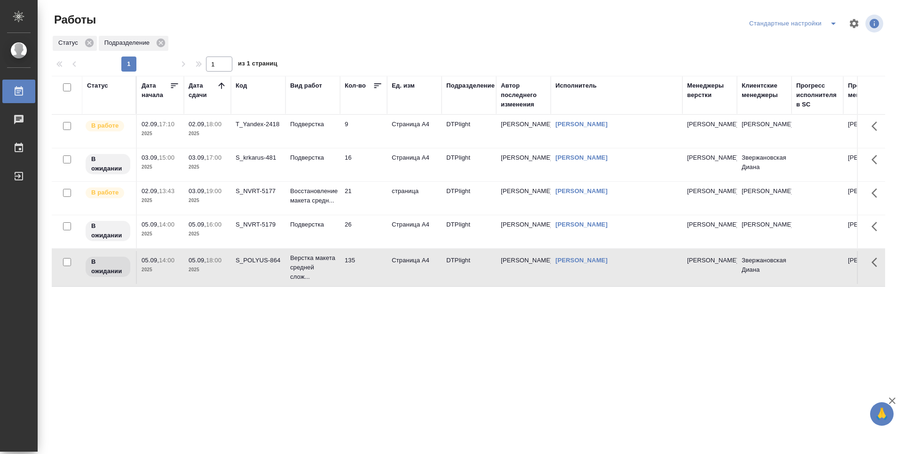
click at [608, 342] on div "Статус Дата начала Дата сдачи Код Вид работ Кол-во Ед. изм Подразделение Автор …" at bounding box center [469, 245] width 834 height 339
click at [374, 128] on td "9" at bounding box center [363, 131] width 47 height 33
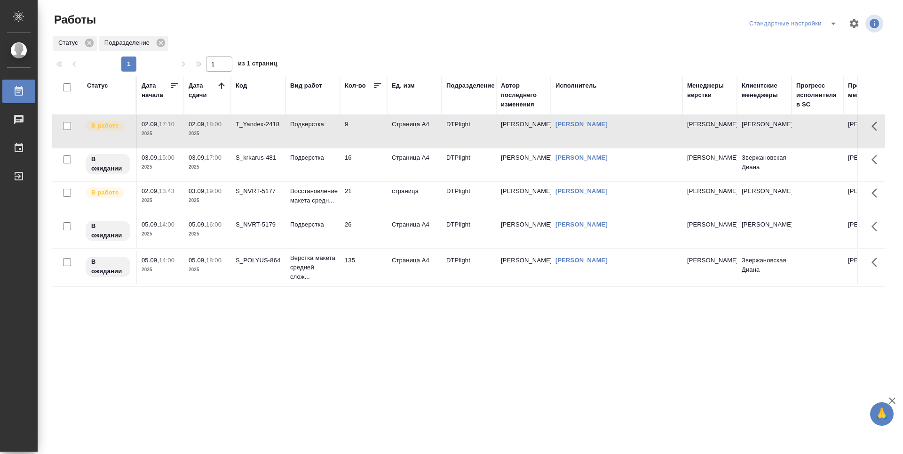
click at [374, 128] on td "9" at bounding box center [363, 131] width 47 height 33
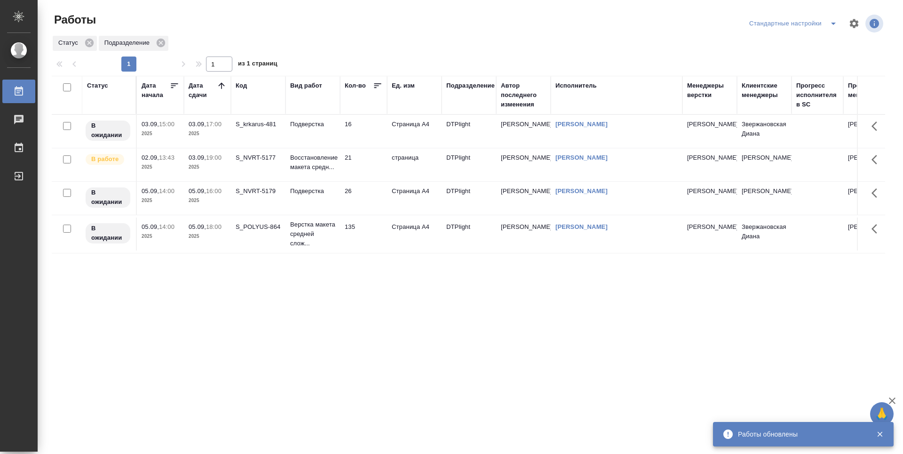
click at [367, 134] on td "16" at bounding box center [363, 131] width 47 height 33
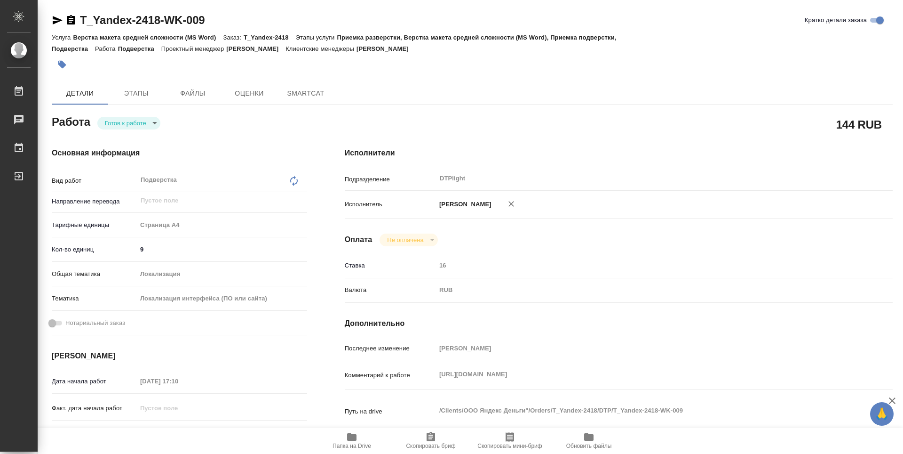
type textarea "x"
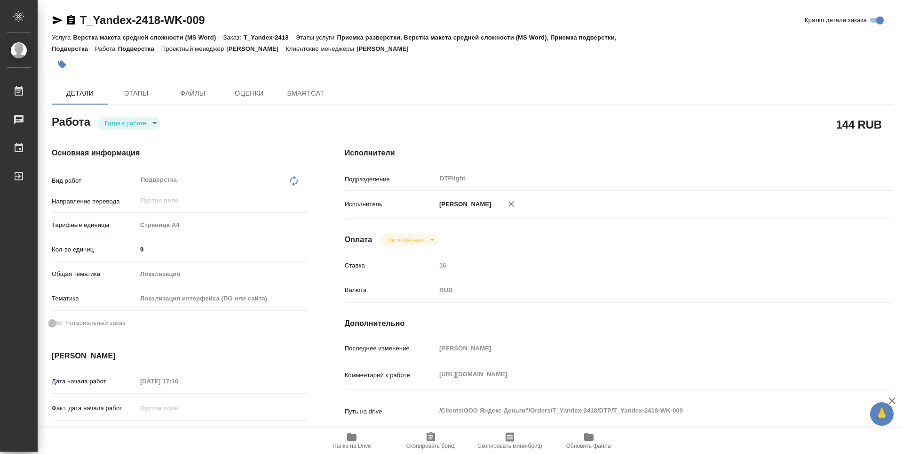
type textarea "x"
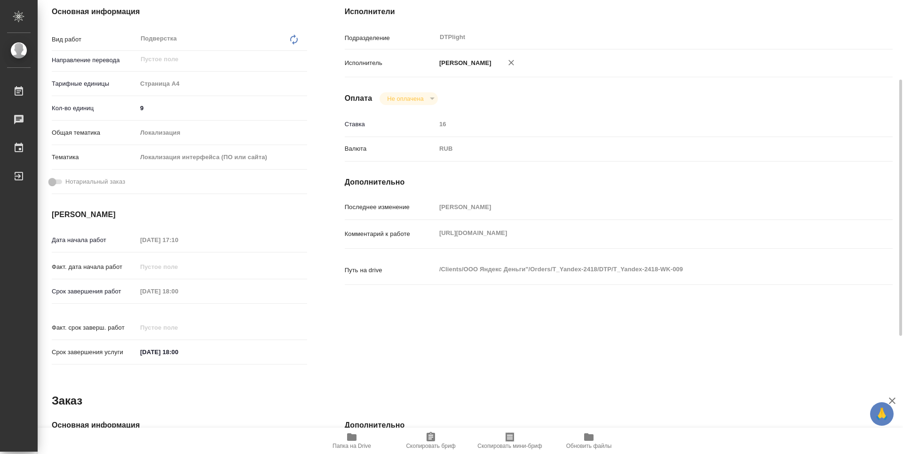
scroll to position [188, 0]
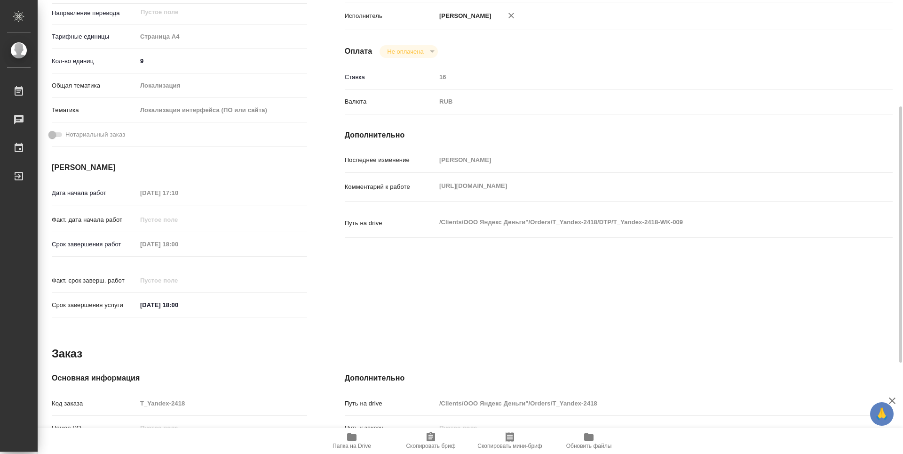
type textarea "x"
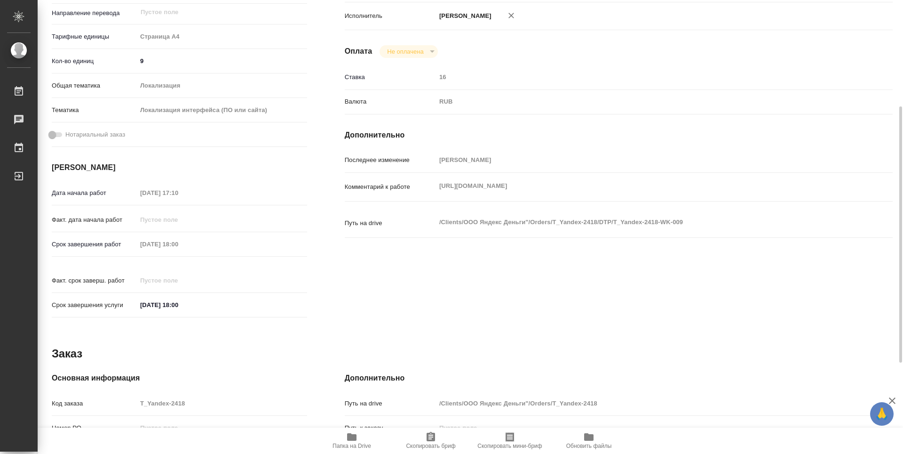
type textarea "x"
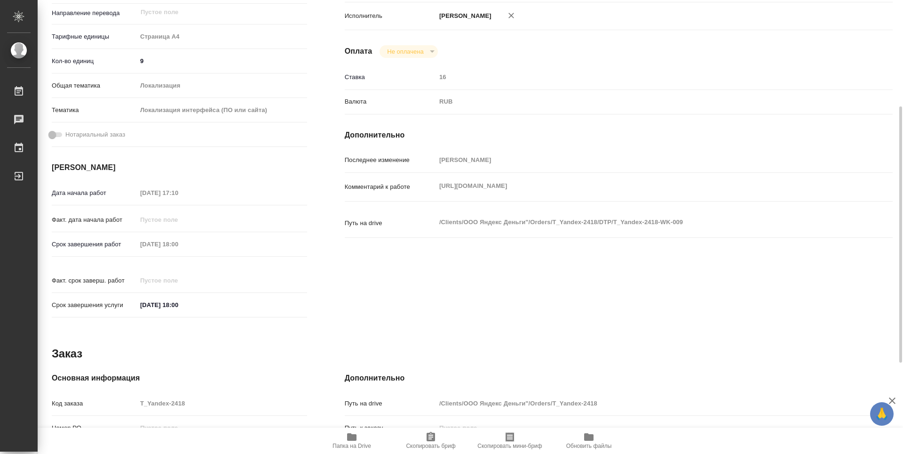
type textarea "x"
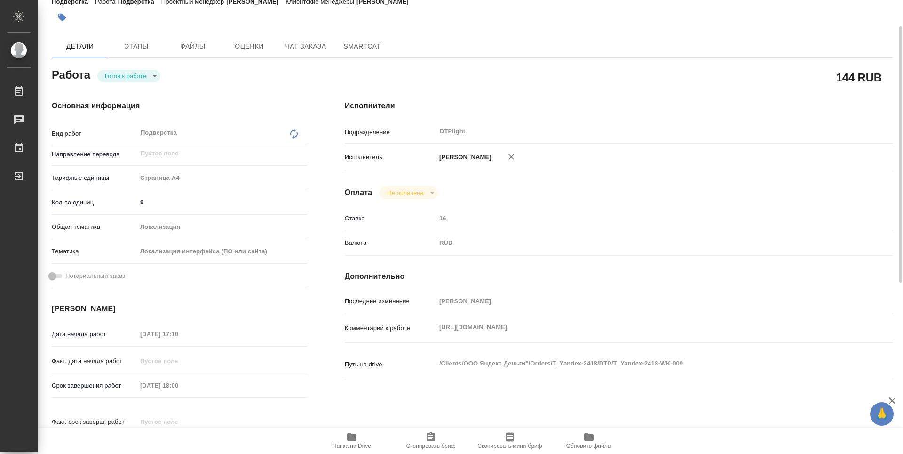
scroll to position [0, 0]
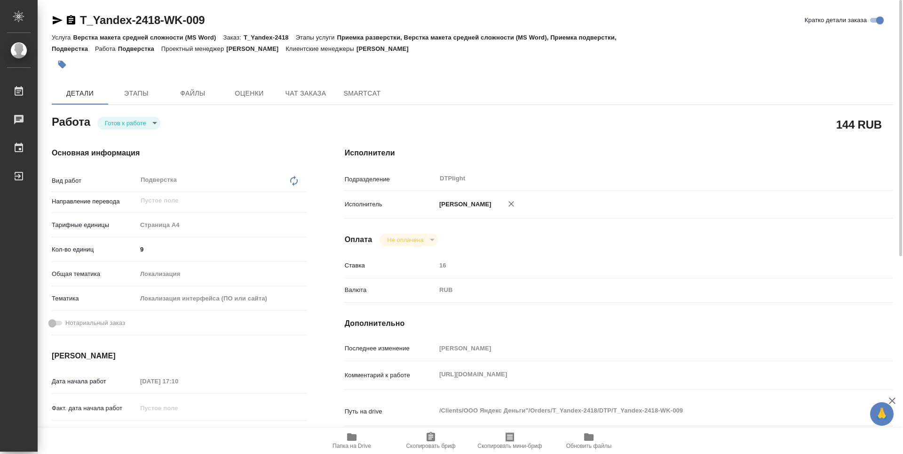
click at [150, 121] on body "🙏 .cls-1 fill:#fff; AWATERA Guselnikov Roman Работы 0 Чаты График Выйти T_Yande…" at bounding box center [451, 227] width 903 height 454
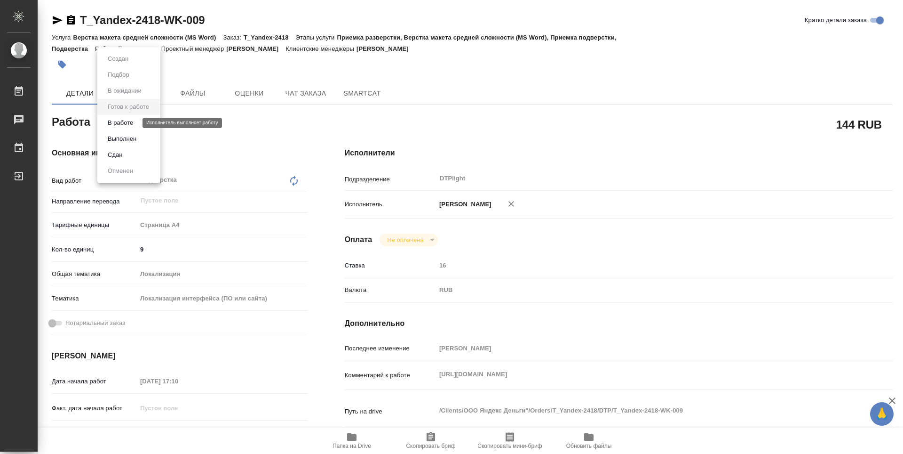
click at [130, 125] on button "В работе" at bounding box center [120, 123] width 31 height 10
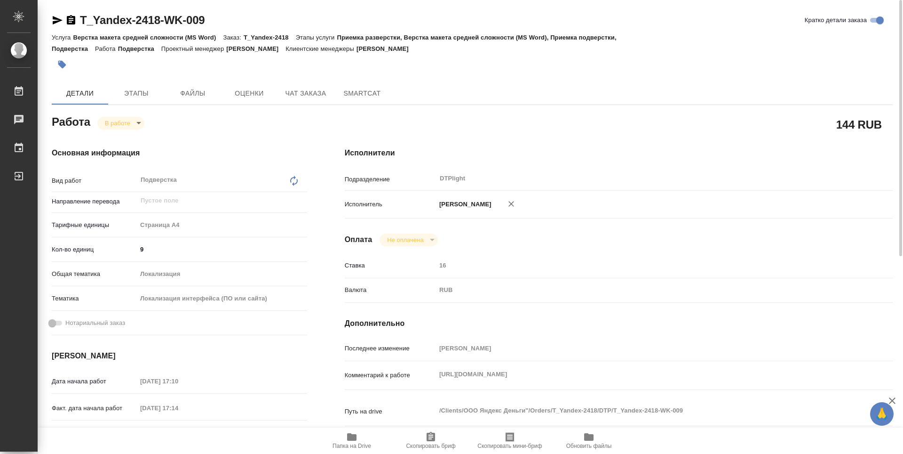
type textarea "x"
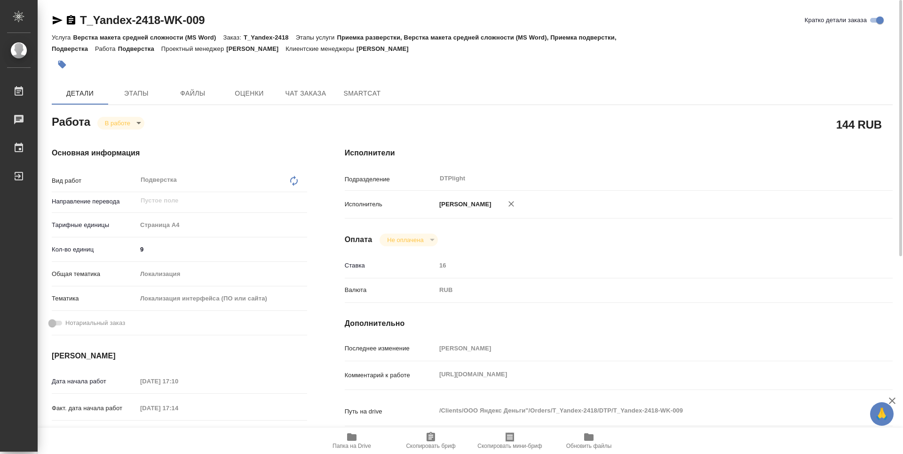
type textarea "x"
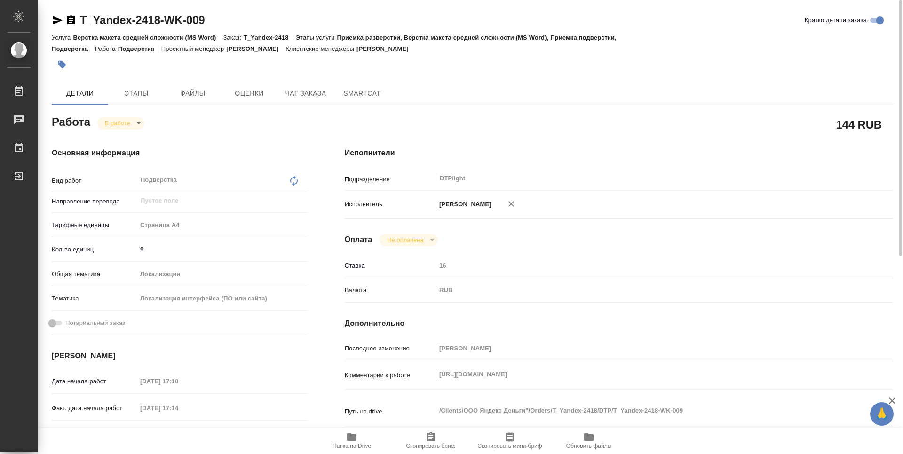
type textarea "x"
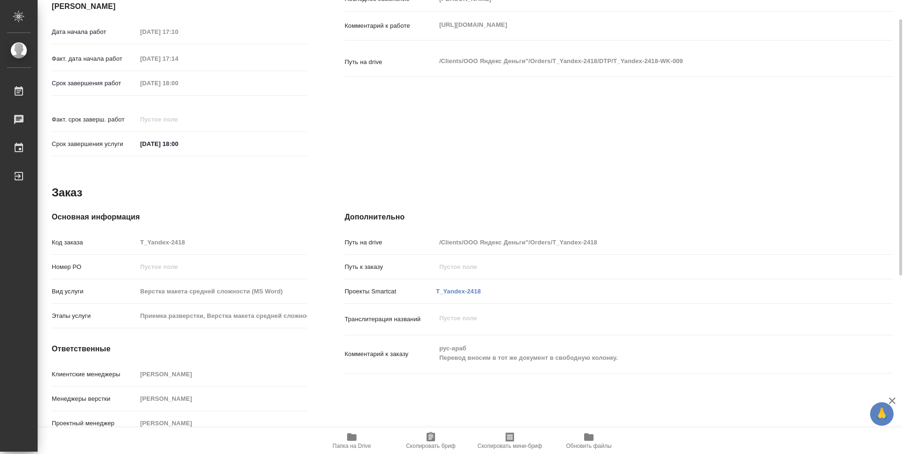
type textarea "x"
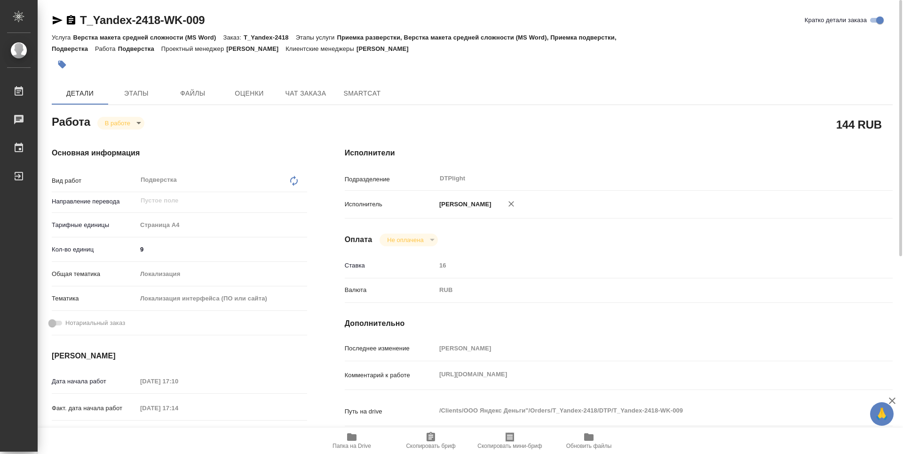
click at [330, 121] on div "144 RUB" at bounding box center [619, 124] width 586 height 61
type textarea "x"
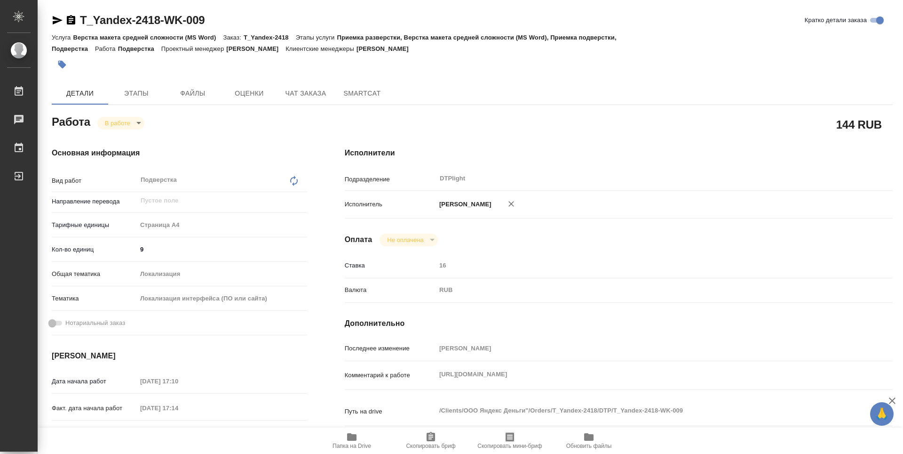
type textarea "x"
click at [73, 19] on icon "button" at bounding box center [71, 19] width 8 height 9
click at [361, 436] on span "Папка на Drive" at bounding box center [352, 440] width 68 height 18
click at [73, 22] on icon "button" at bounding box center [71, 19] width 8 height 9
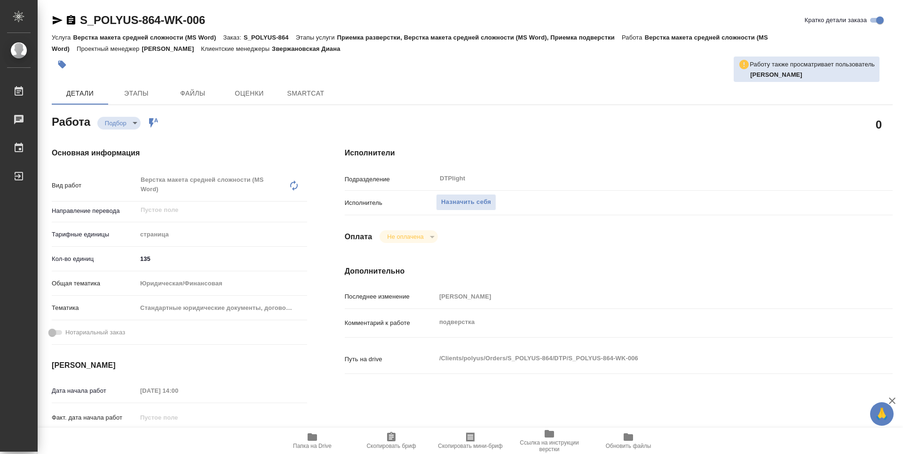
type textarea "x"
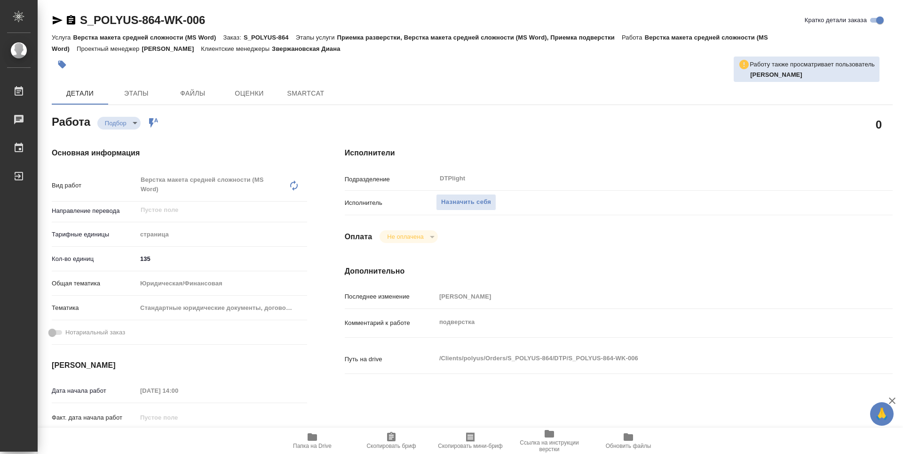
type textarea "x"
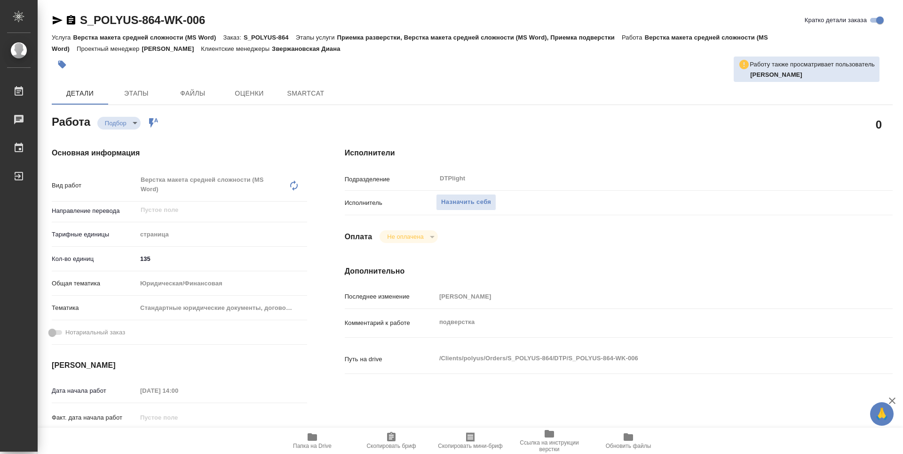
type textarea "x"
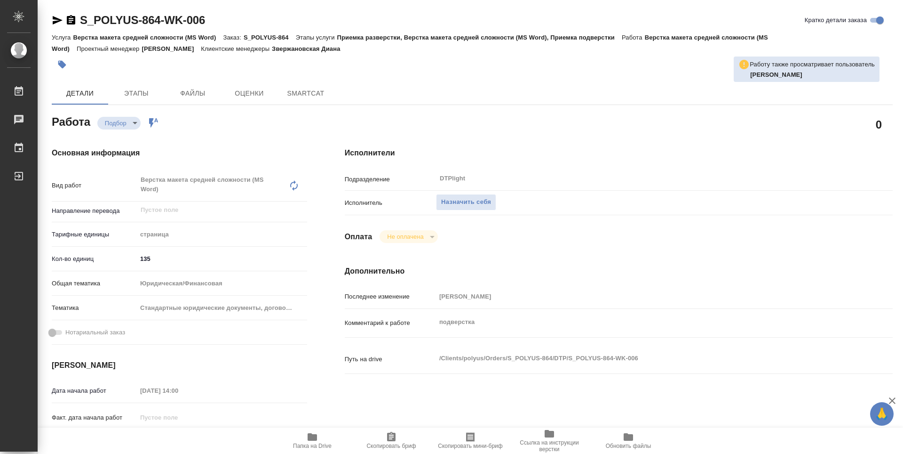
type textarea "x"
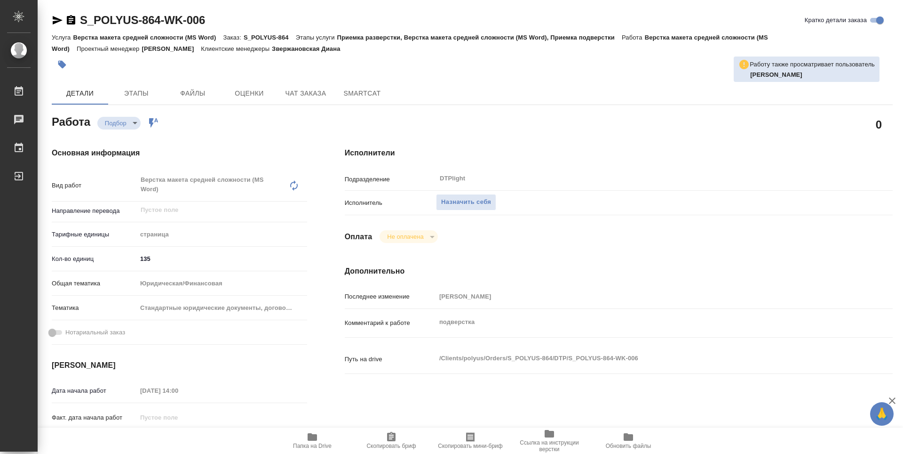
click at [321, 443] on span "Папка на Drive" at bounding box center [312, 445] width 39 height 7
type textarea "x"
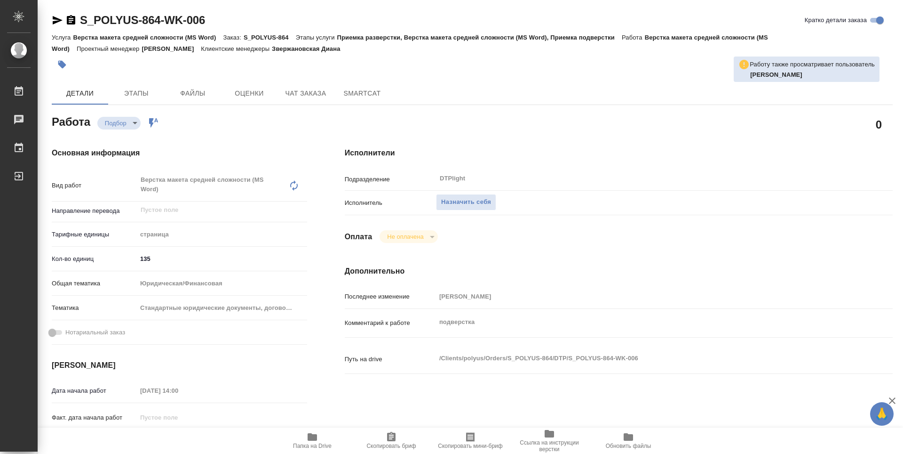
type textarea "x"
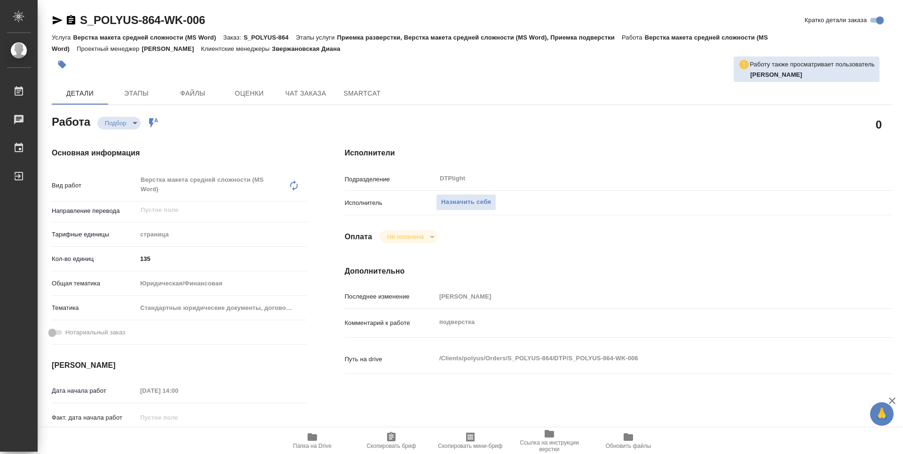
type textarea "x"
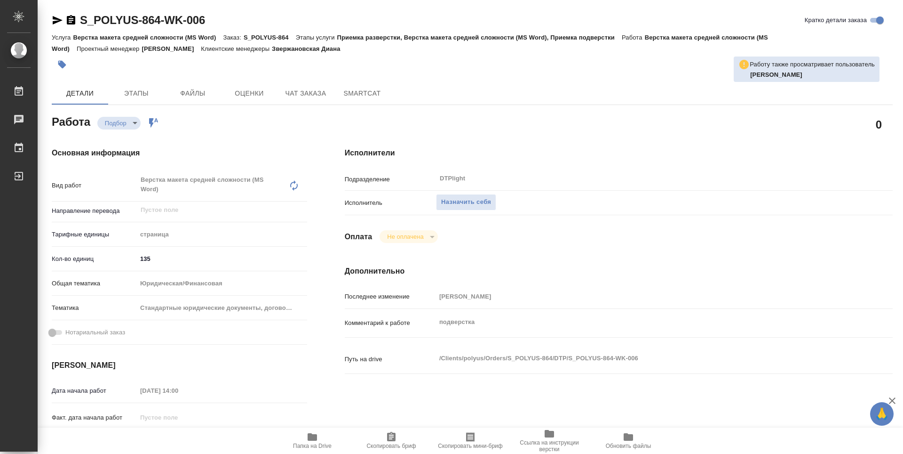
type textarea "x"
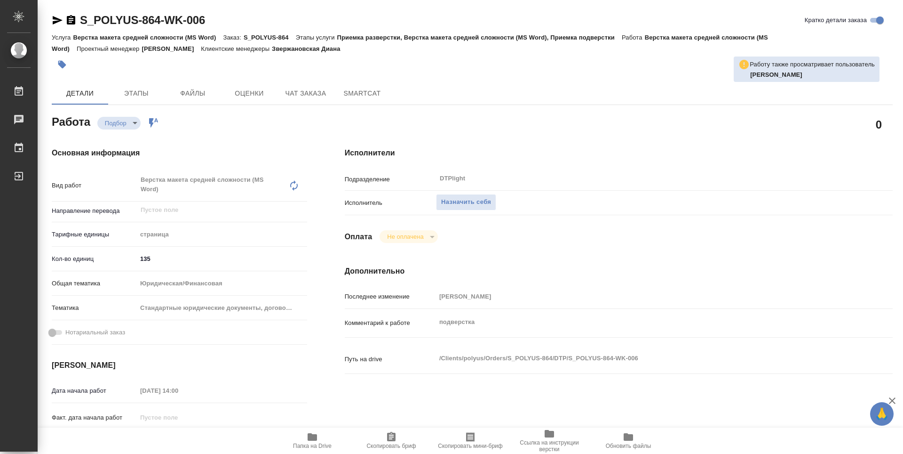
type textarea "x"
click at [460, 205] on span "Назначить себя" at bounding box center [466, 202] width 50 height 11
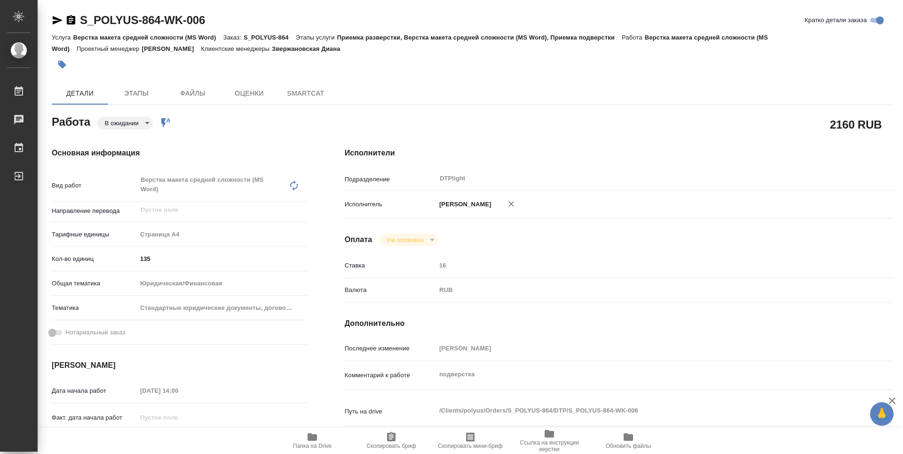
type textarea "x"
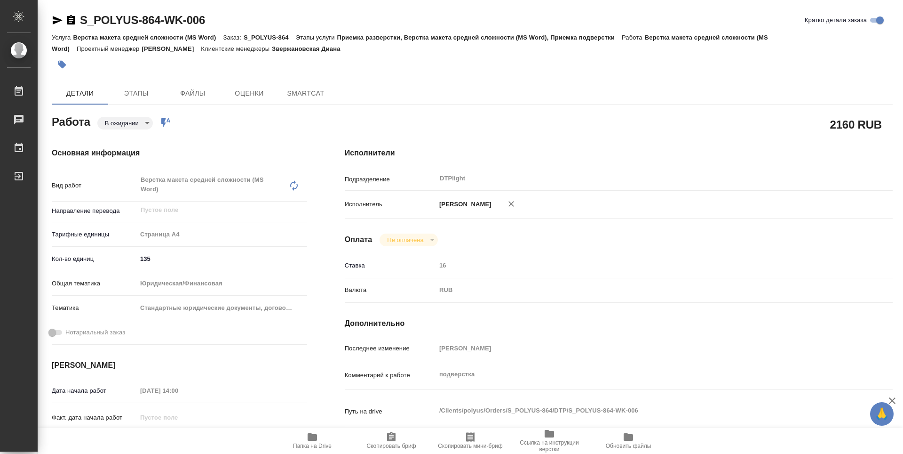
type textarea "x"
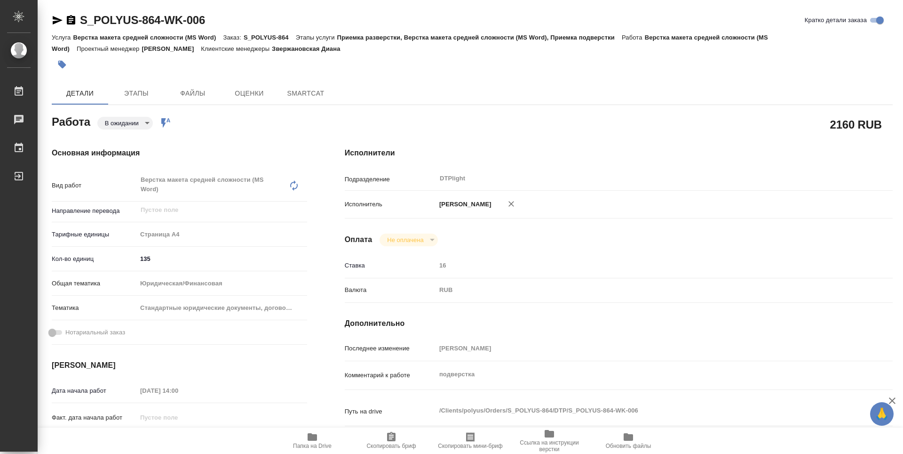
type textarea "x"
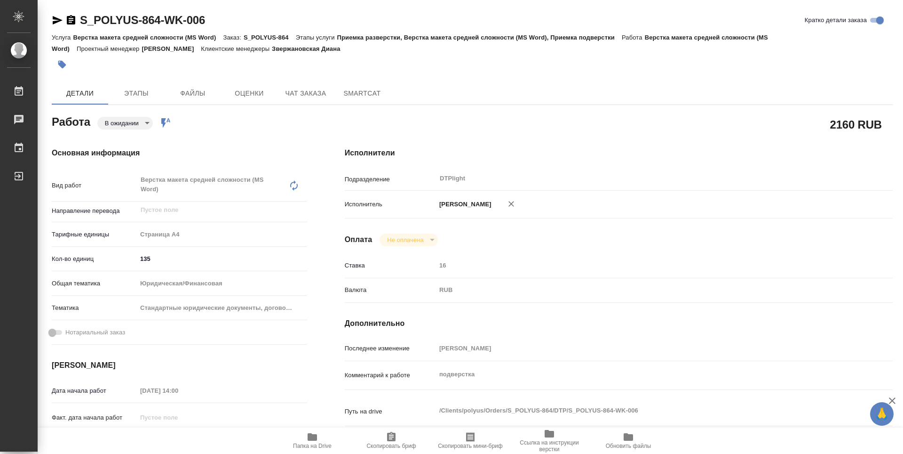
type textarea "x"
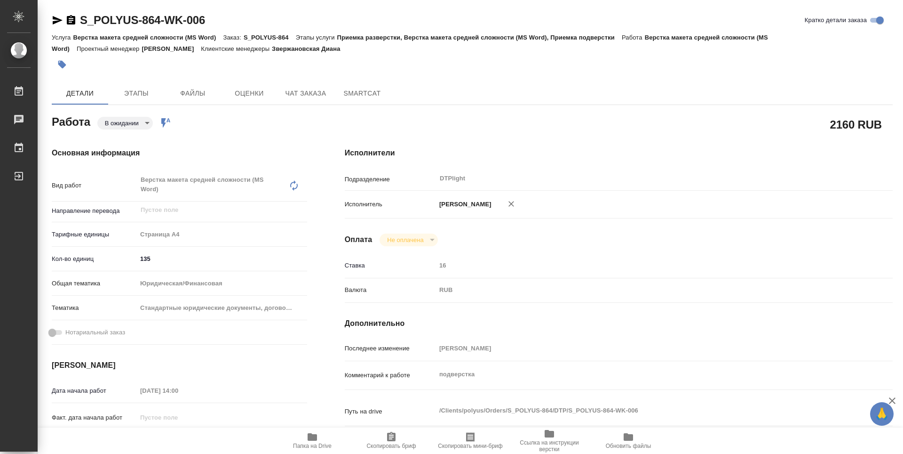
type textarea "x"
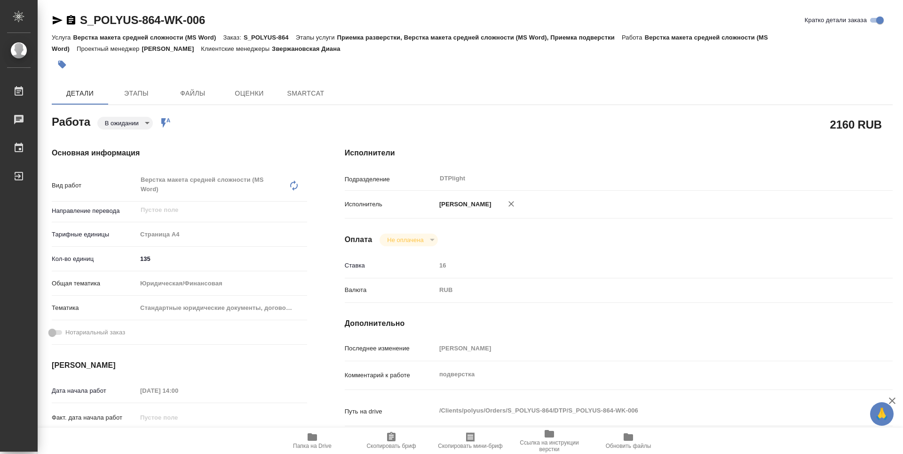
type textarea "x"
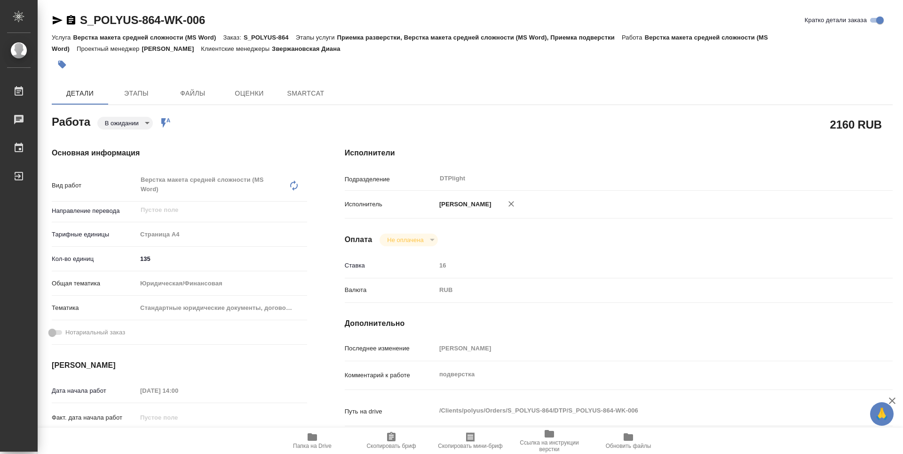
type textarea "x"
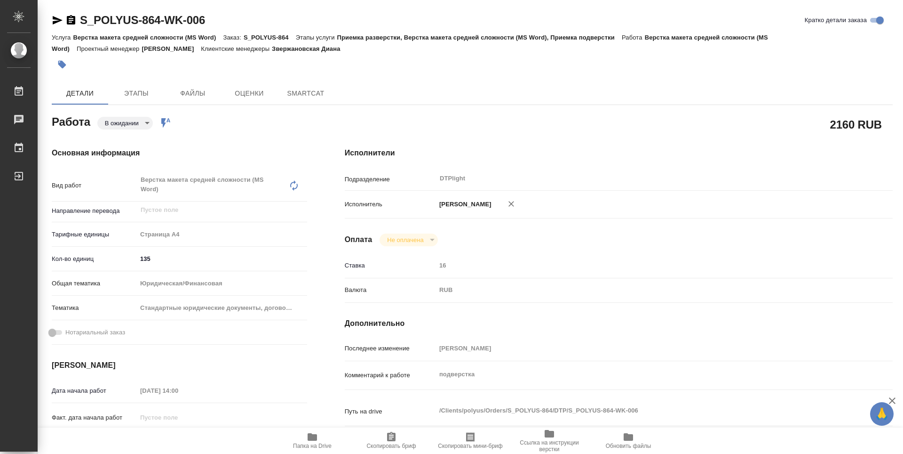
type textarea "x"
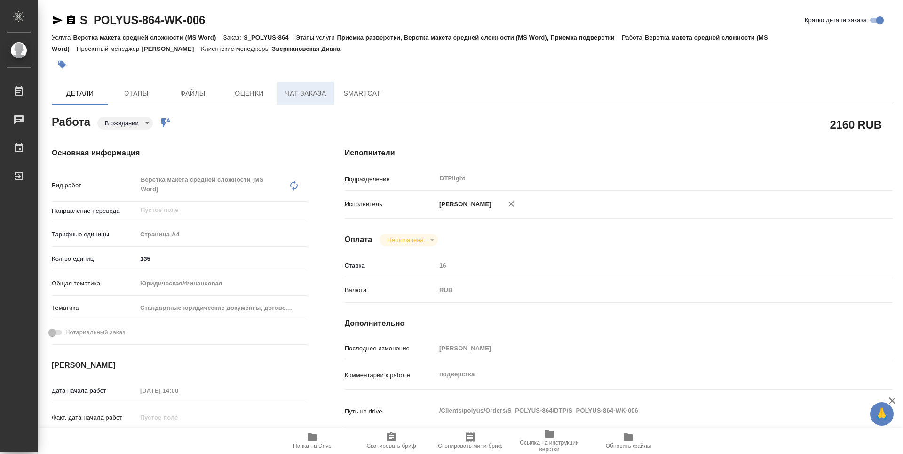
click at [298, 94] on span "Чат заказа" at bounding box center [305, 94] width 45 height 12
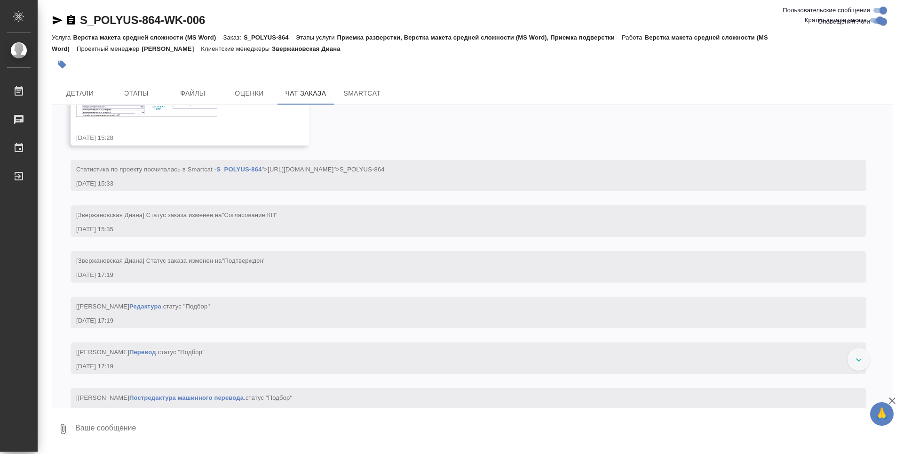
scroll to position [394, 0]
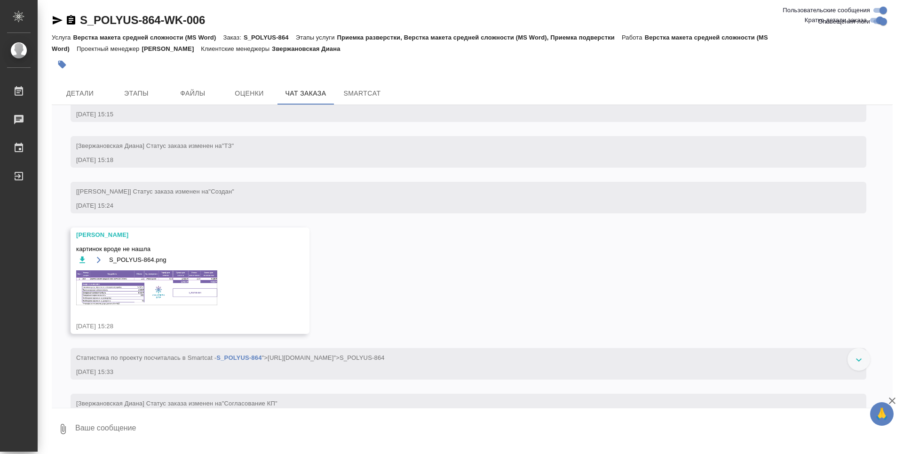
click at [188, 305] on img at bounding box center [146, 287] width 141 height 35
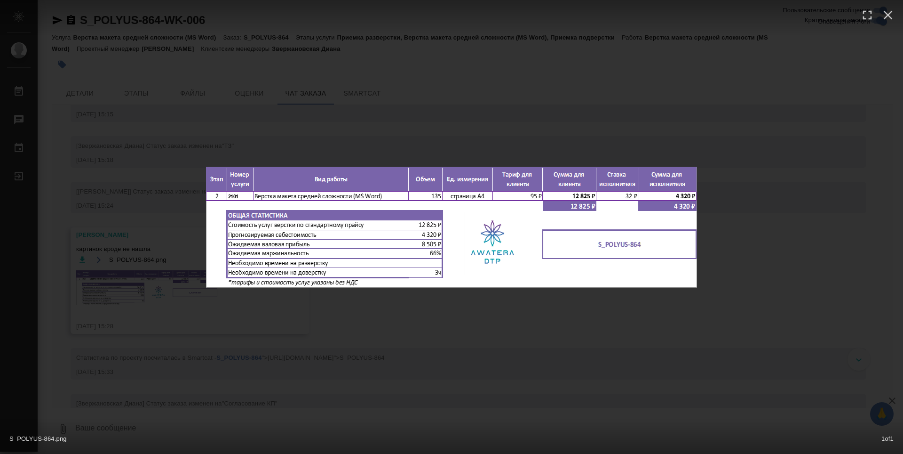
drag, startPoint x: 539, startPoint y: 324, endPoint x: 535, endPoint y: 323, distance: 4.8
click at [539, 325] on div "S_POLYUS-864.png 1 of 1" at bounding box center [451, 227] width 903 height 454
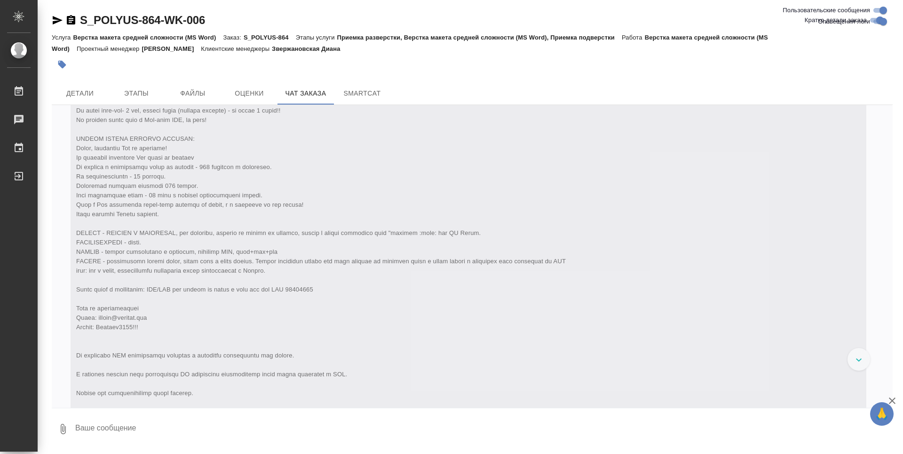
scroll to position [0, 0]
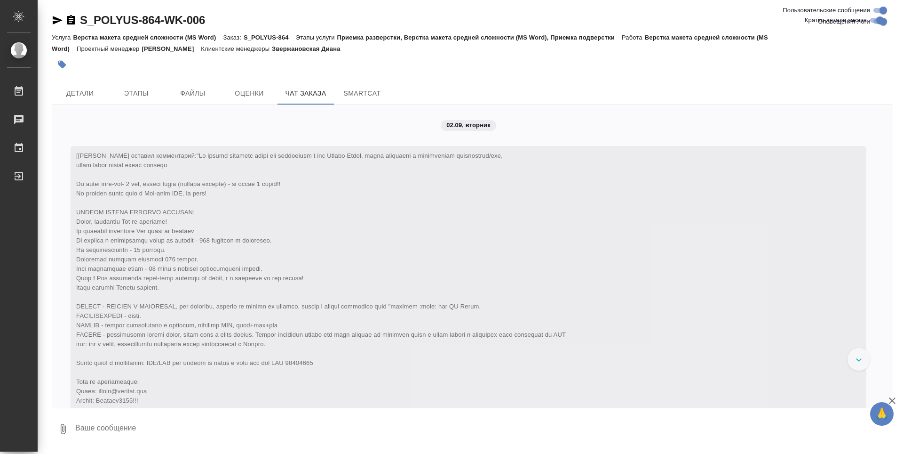
click at [185, 319] on div "[Звержановская Диана] Клиент оставил комментарий: https://drive.awatera.com/app…" at bounding box center [455, 324] width 758 height 351
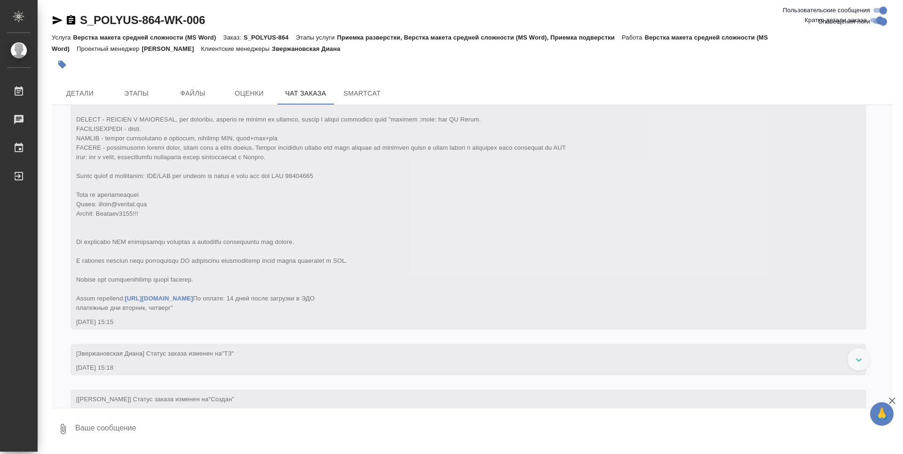
scroll to position [188, 0]
click at [193, 300] on link "https://drive.awatera.com/apps/files/?dir=/Shares/polyus/Info/%D0%93%D0%BB%D0%B…" at bounding box center [159, 296] width 68 height 7
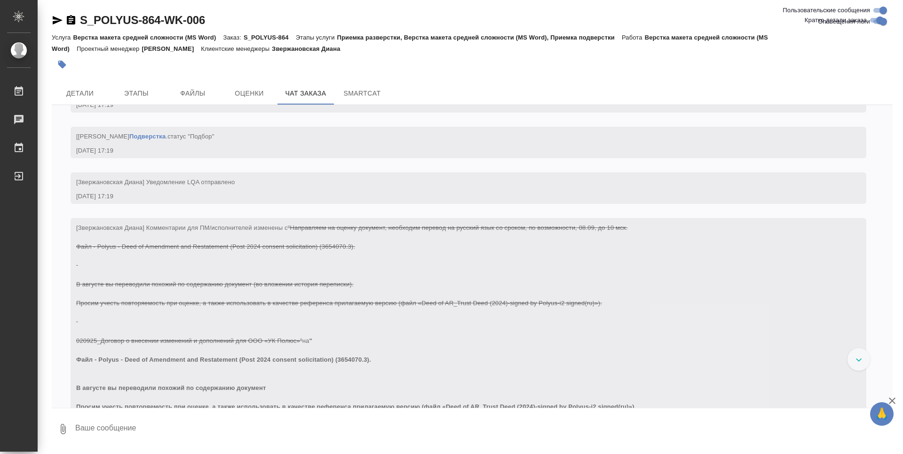
scroll to position [1082, 0]
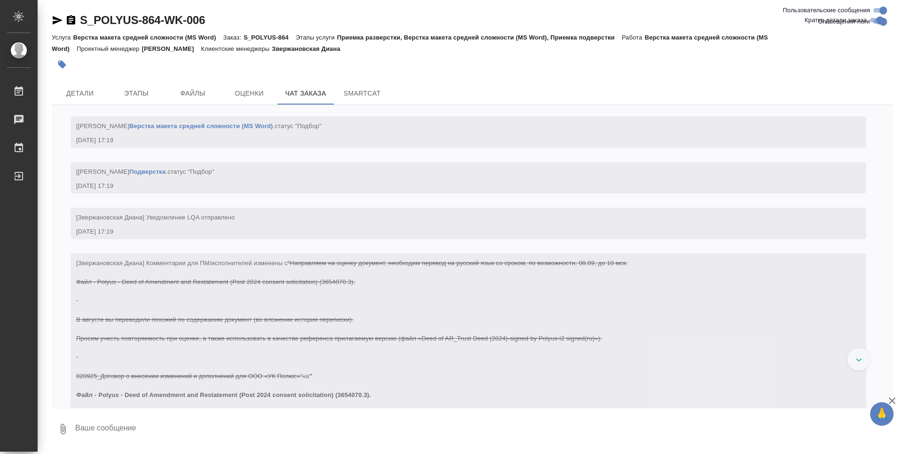
click at [273, 129] on link "Верстка макета средней сложности (MS Word)" at bounding box center [201, 125] width 144 height 7
click at [82, 88] on span "Детали" at bounding box center [79, 94] width 45 height 12
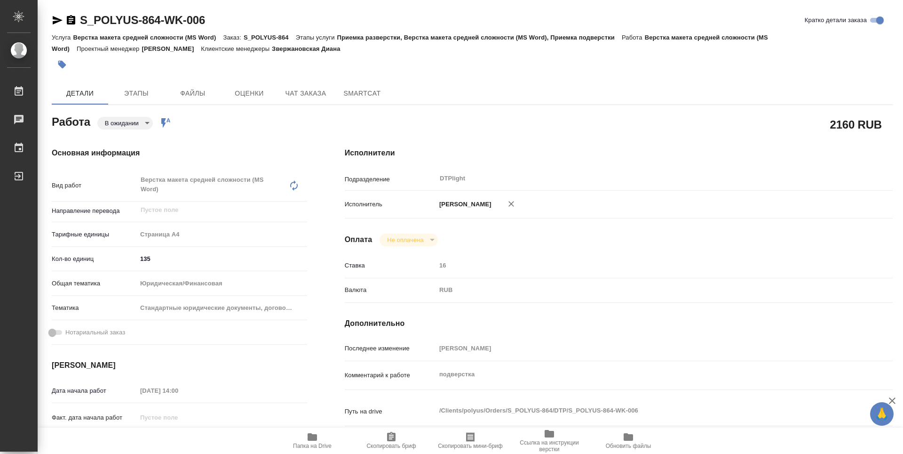
type textarea "x"
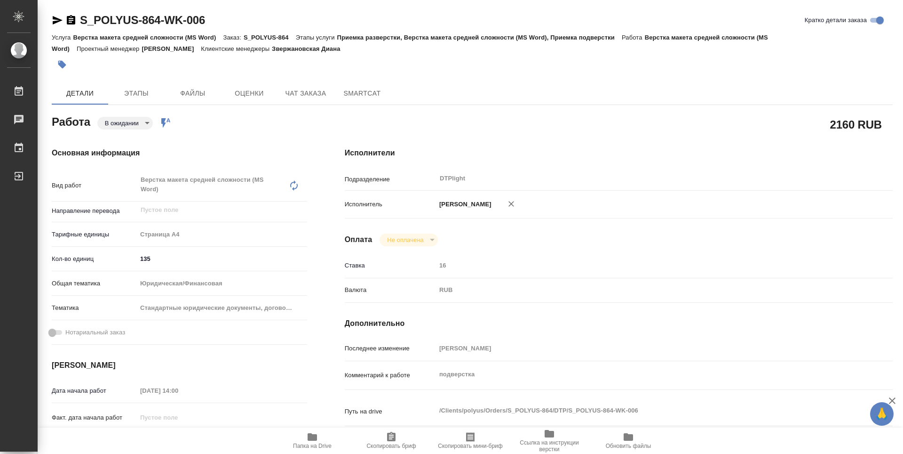
type textarea "x"
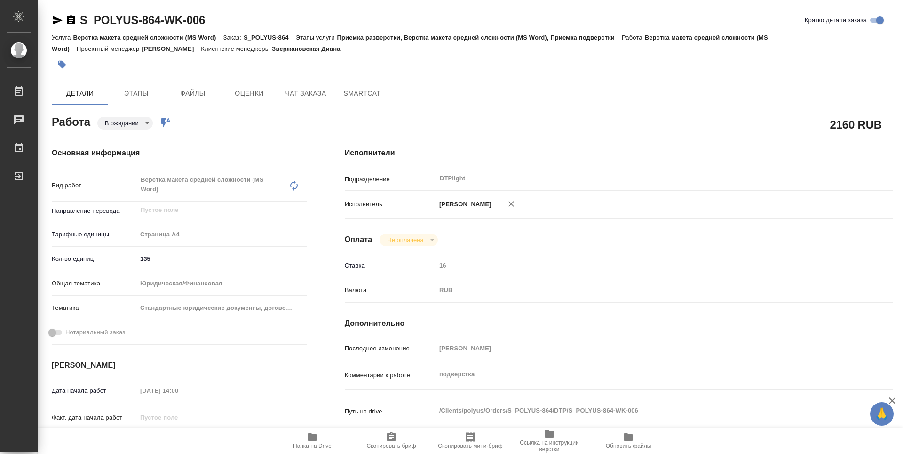
type textarea "x"
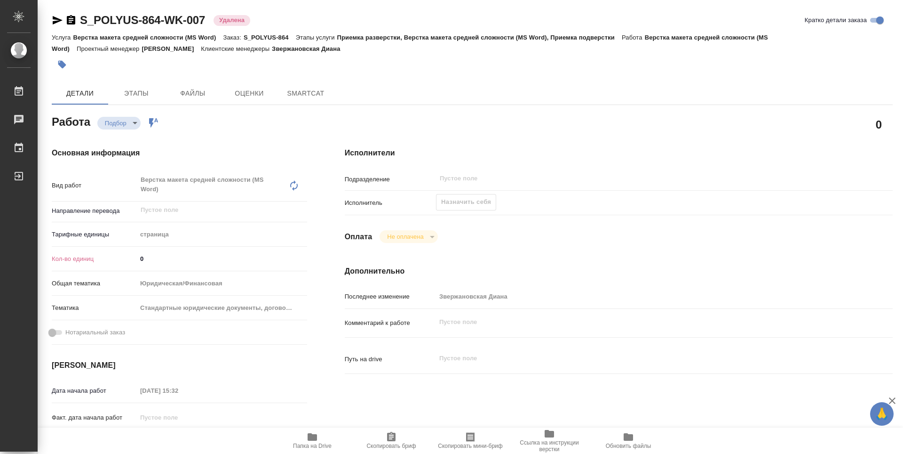
type textarea "x"
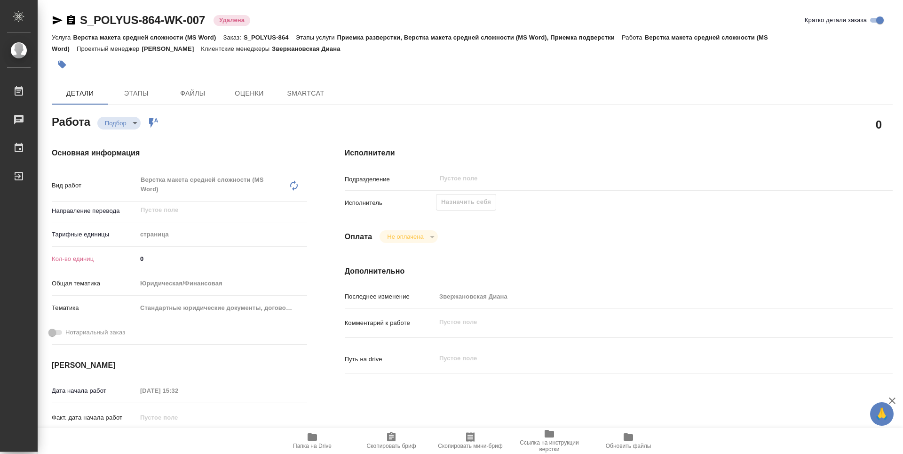
type textarea "x"
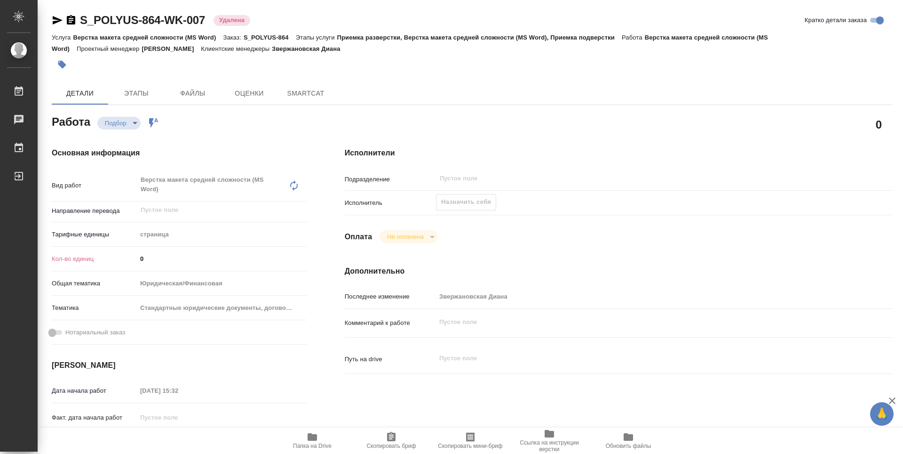
type textarea "x"
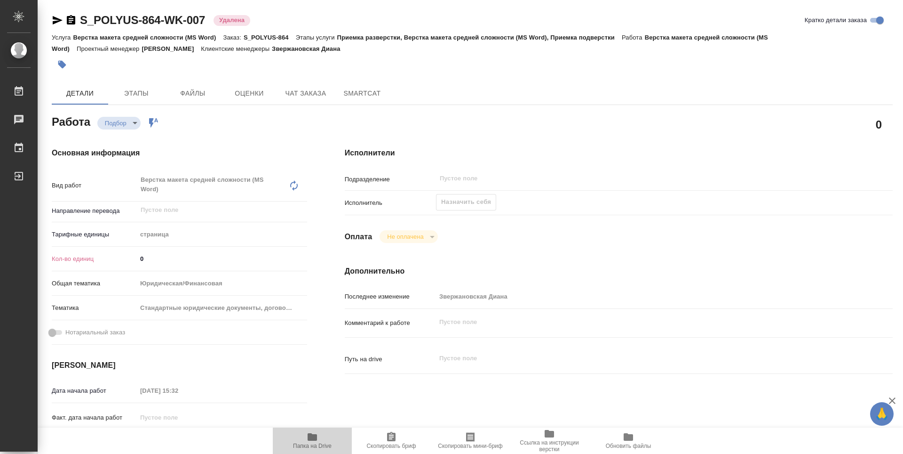
click at [321, 442] on span "Папка на Drive" at bounding box center [313, 440] width 68 height 18
type textarea "x"
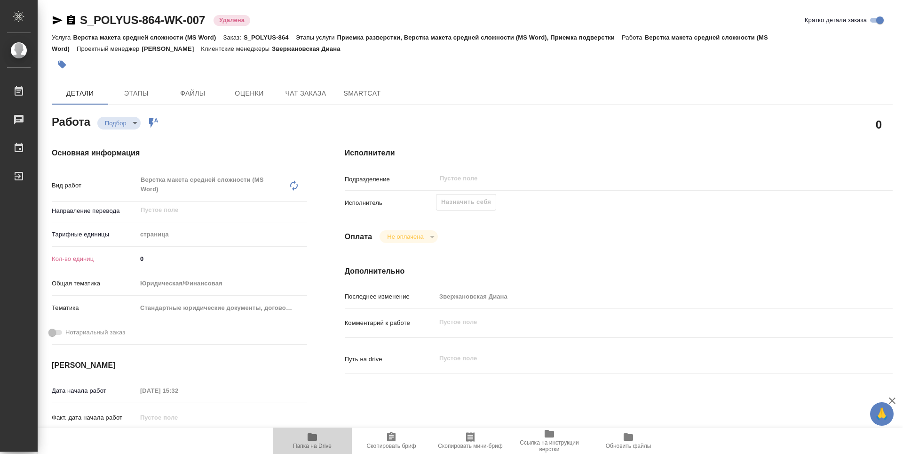
type textarea "x"
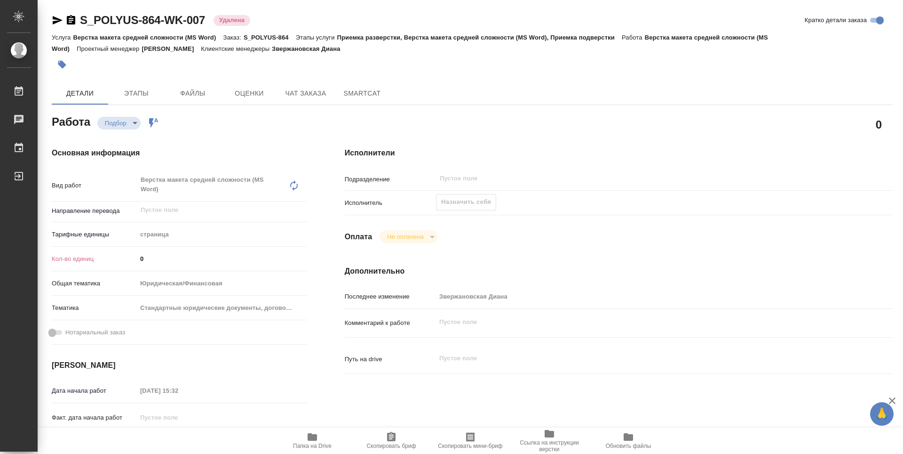
type textarea "x"
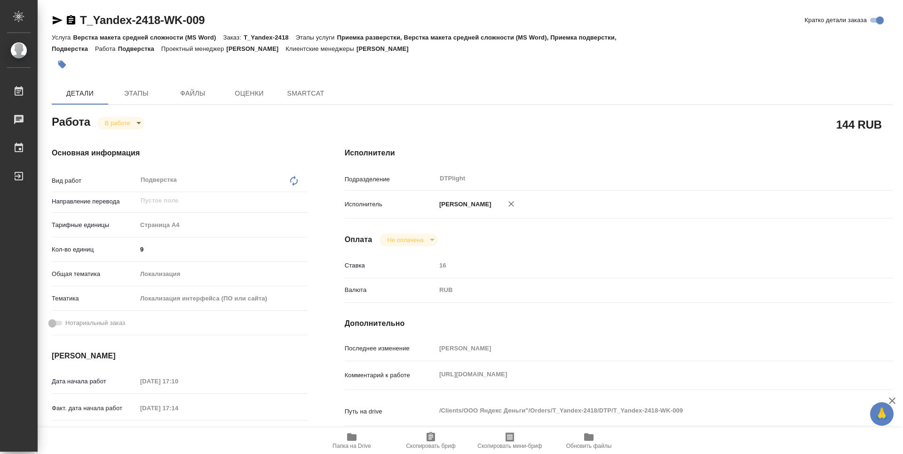
type textarea "x"
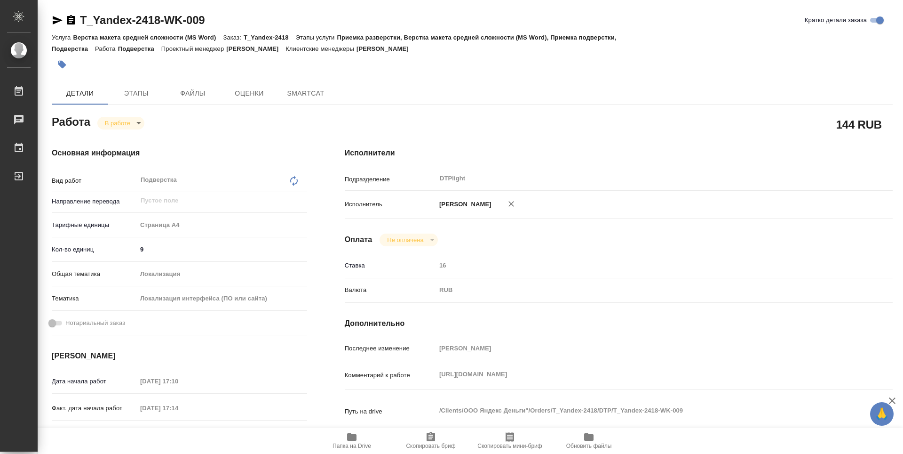
type textarea "x"
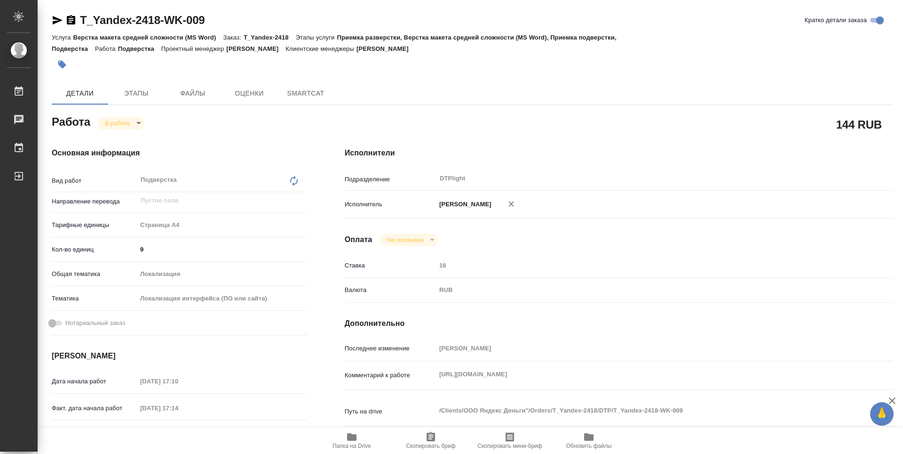
type textarea "x"
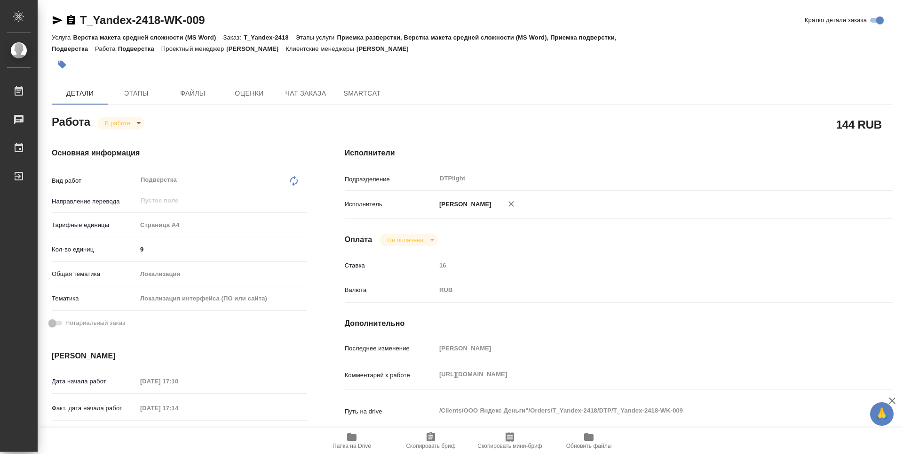
type textarea "x"
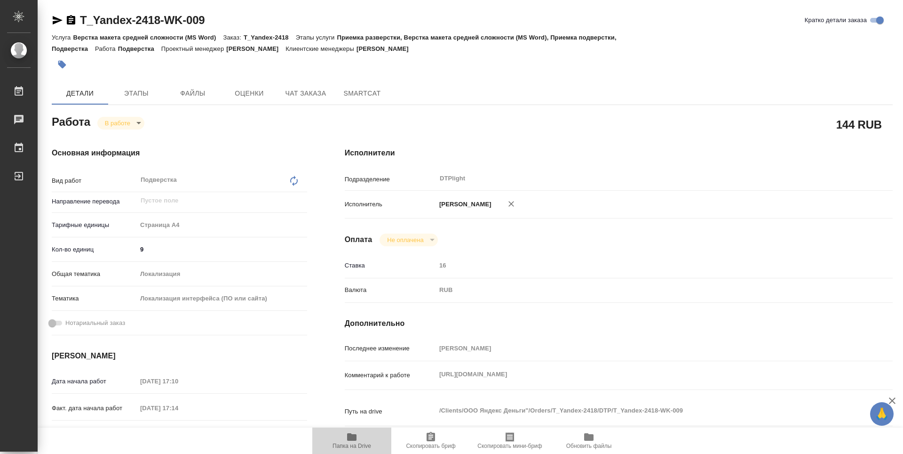
click at [358, 448] on span "Папка на Drive" at bounding box center [352, 445] width 39 height 7
type textarea "x"
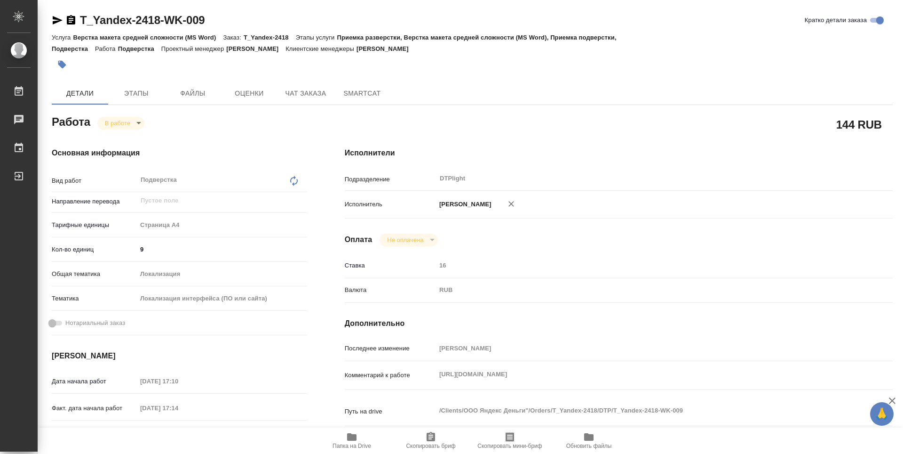
type textarea "x"
click at [136, 124] on body "🙏 .cls-1 fill:#fff; AWATERA Guselnikov Roman Работы 0 Чаты График Выйти T_Yande…" at bounding box center [451, 227] width 903 height 454
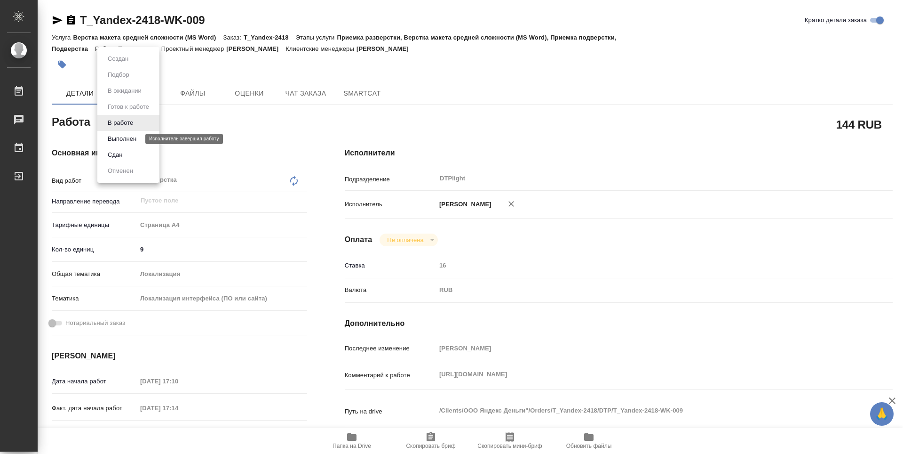
click at [115, 140] on button "Выполнен" at bounding box center [122, 139] width 34 height 10
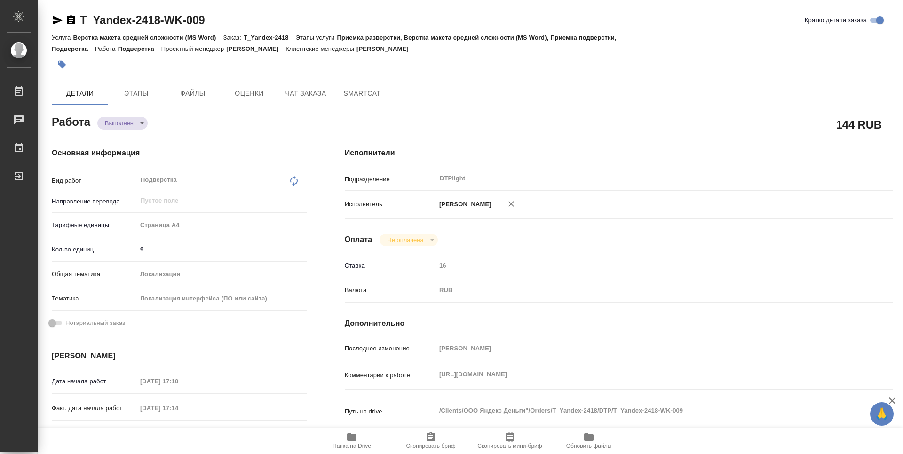
type textarea "x"
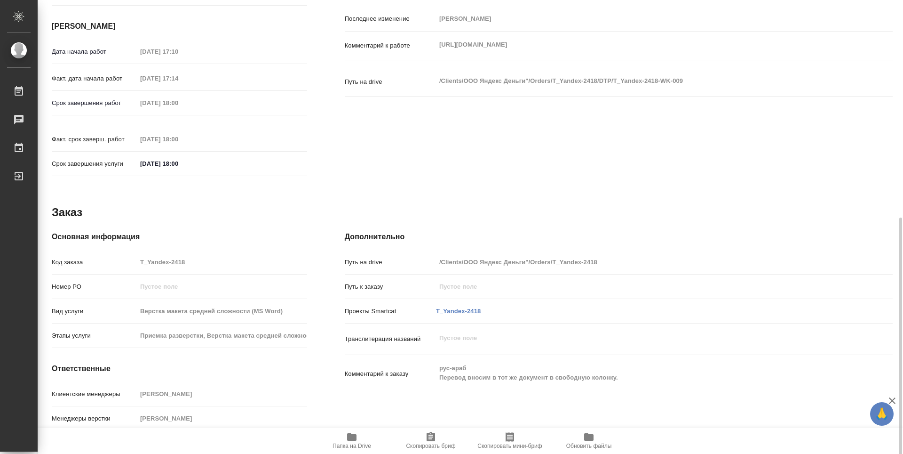
scroll to position [349, 0]
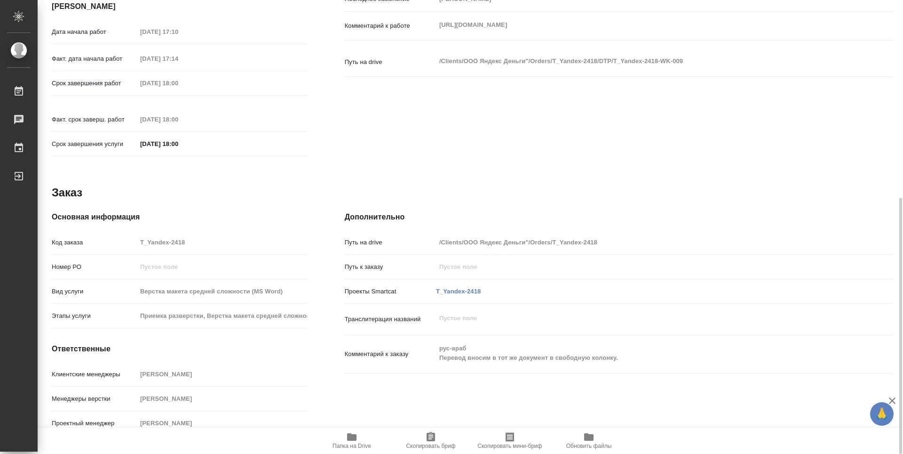
type textarea "x"
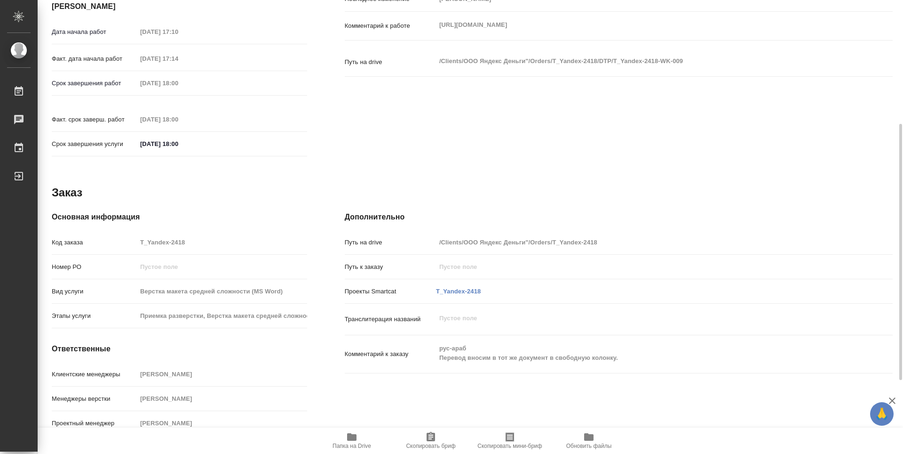
scroll to position [0, 0]
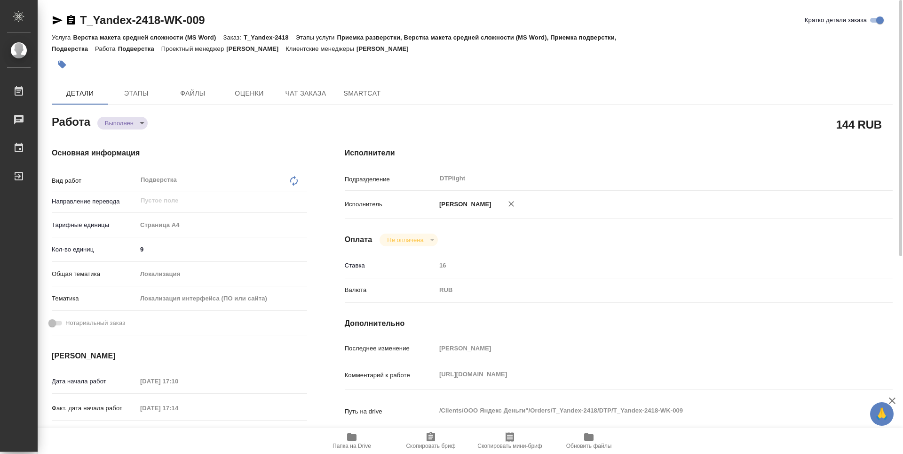
click at [73, 19] on icon "button" at bounding box center [71, 19] width 8 height 9
